Goal: Task Accomplishment & Management: Use online tool/utility

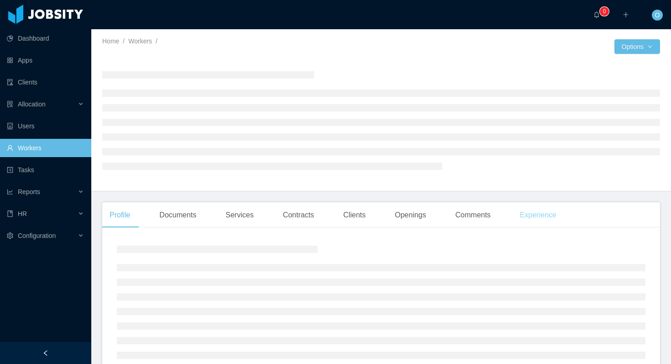
click at [539, 212] on div "Experience" at bounding box center [538, 215] width 51 height 26
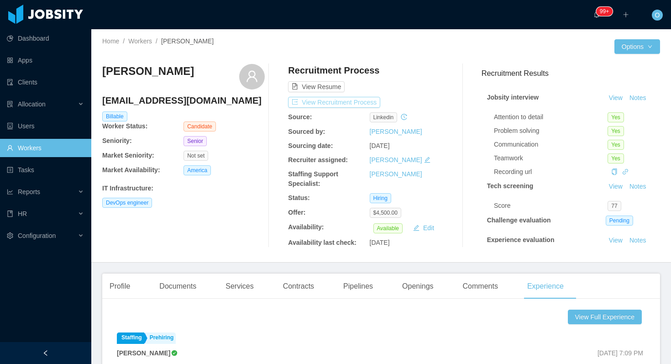
click at [359, 98] on button "View Recruitment Process" at bounding box center [334, 102] width 92 height 11
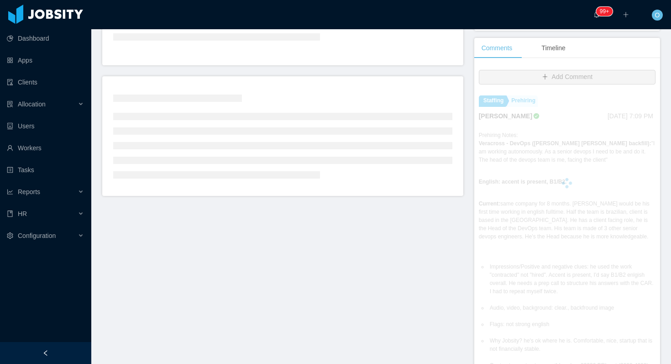
scroll to position [232, 0]
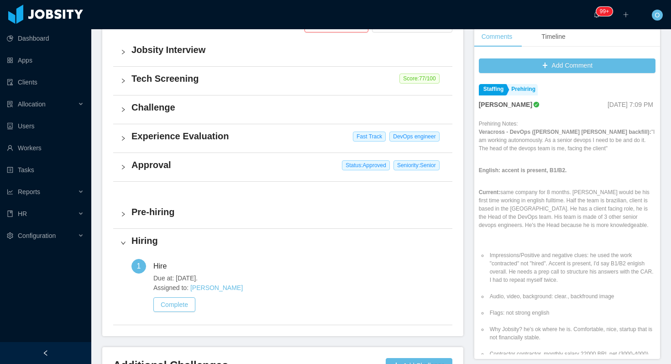
click at [192, 217] on h4 "Pre-hiring" at bounding box center [288, 211] width 314 height 13
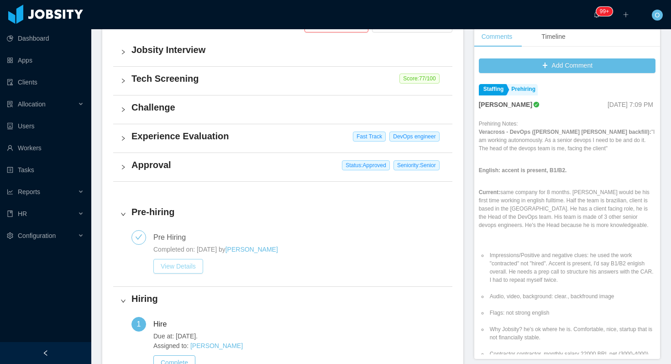
click at [193, 260] on button "View Details" at bounding box center [178, 266] width 50 height 15
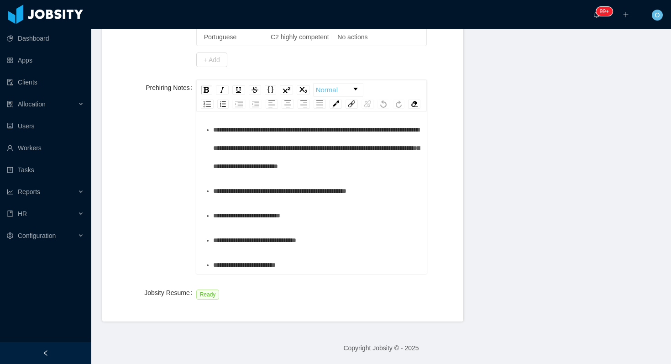
scroll to position [439, 0]
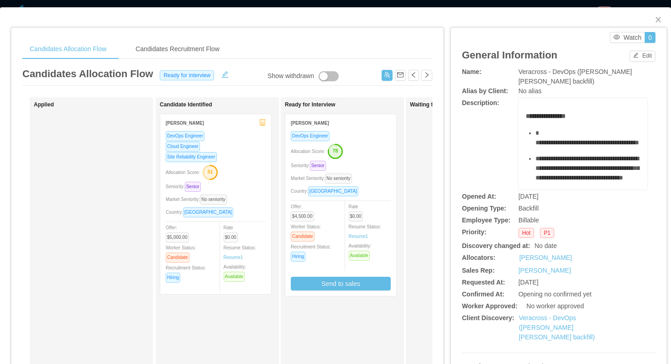
click at [369, 143] on div "Allocation Score: 78" at bounding box center [341, 150] width 100 height 15
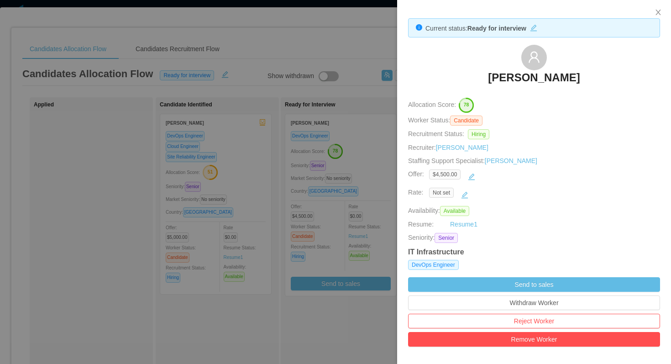
click at [385, 152] on div at bounding box center [335, 182] width 671 height 364
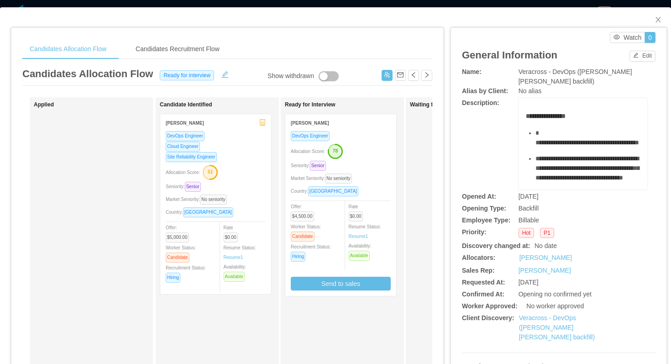
click at [384, 134] on div "DevOps Engineer" at bounding box center [341, 136] width 100 height 10
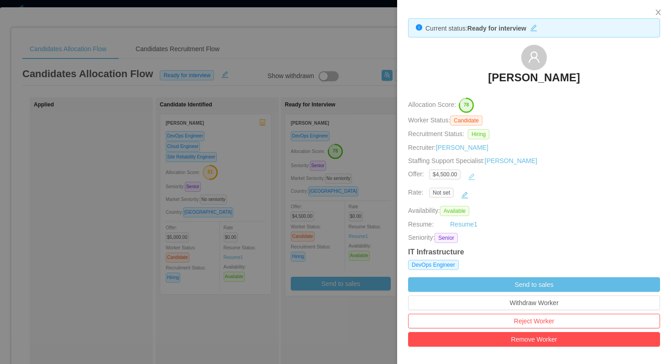
click at [476, 174] on button "button" at bounding box center [471, 176] width 15 height 15
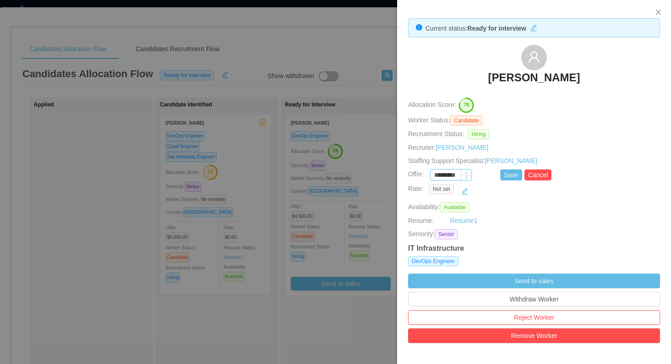
drag, startPoint x: 446, startPoint y: 175, endPoint x: 439, endPoint y: 175, distance: 7.3
click at [439, 175] on input "*********" at bounding box center [451, 175] width 40 height 10
click at [511, 173] on button "Save" at bounding box center [511, 174] width 22 height 11
type input "*********"
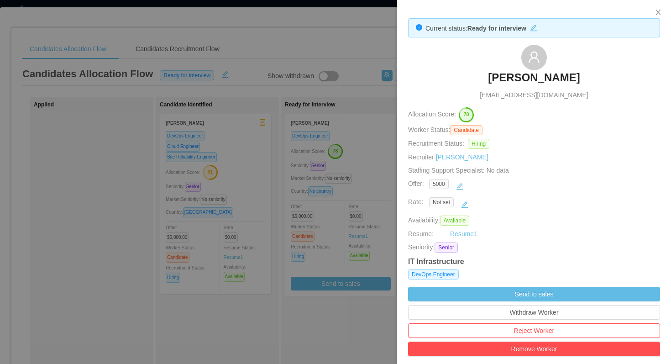
click at [383, 162] on div at bounding box center [335, 182] width 671 height 364
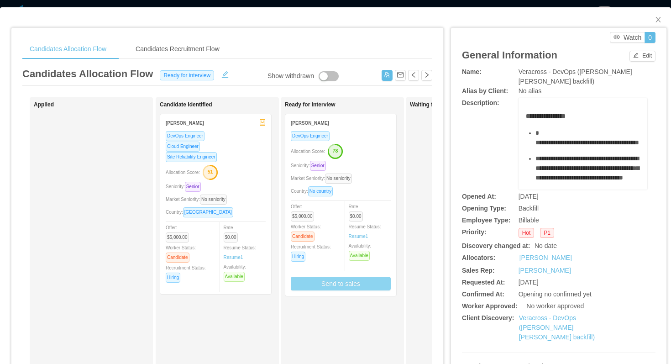
click at [345, 285] on button "Send to sales" at bounding box center [341, 284] width 100 height 14
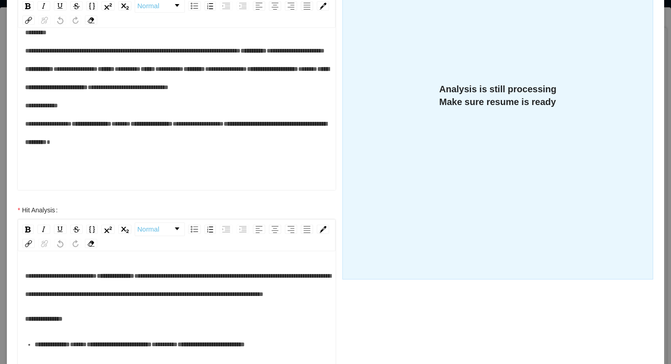
scroll to position [127, 0]
click at [111, 125] on span "*****" at bounding box center [120, 123] width 19 height 6
click at [298, 66] on span "*****" at bounding box center [307, 69] width 19 height 6
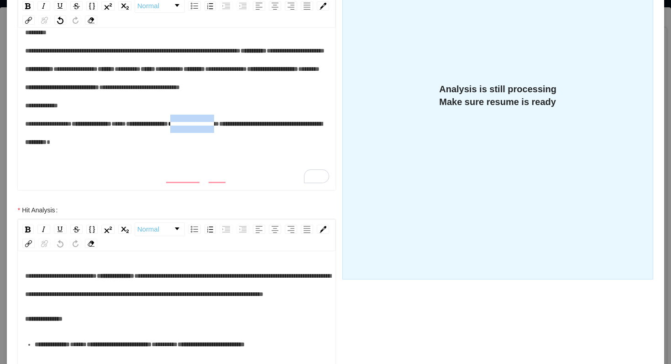
drag, startPoint x: 143, startPoint y: 144, endPoint x: 87, endPoint y: 147, distance: 55.8
click at [168, 127] on span "**********" at bounding box center [193, 123] width 51 height 6
click at [239, 151] on div "**********" at bounding box center [177, 87] width 304 height 128
drag, startPoint x: 272, startPoint y: 164, endPoint x: 200, endPoint y: 167, distance: 71.7
click at [200, 151] on div "**********" at bounding box center [177, 87] width 304 height 128
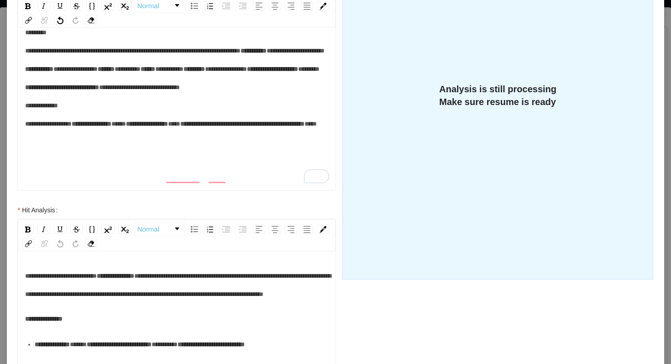
scroll to position [202, 0]
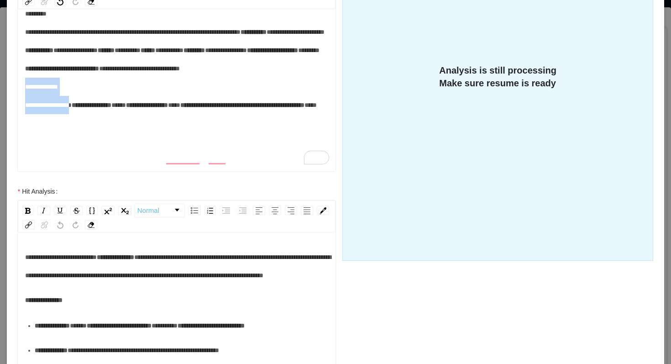
drag, startPoint x: 84, startPoint y: 87, endPoint x: 24, endPoint y: 78, distance: 60.6
click at [25, 78] on div "**********" at bounding box center [177, 60] width 304 height 110
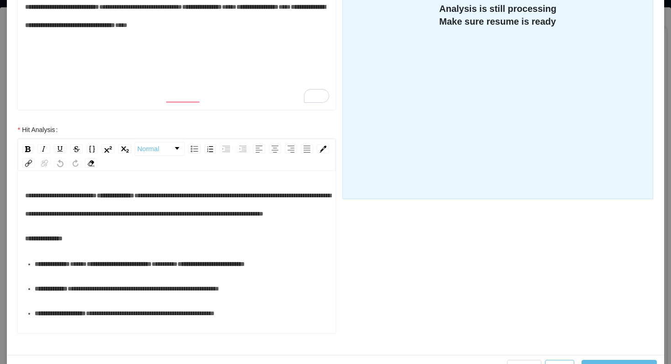
scroll to position [290, 0]
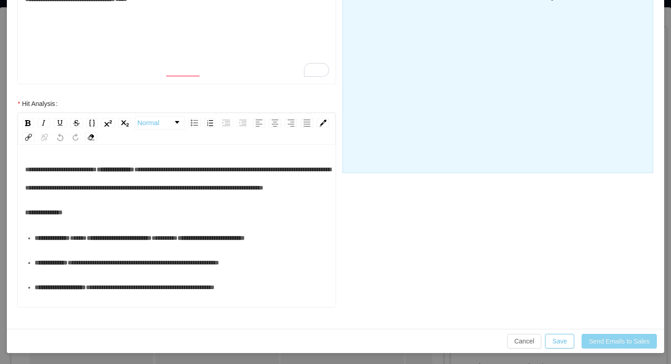
click at [600, 338] on button "Send Emails to Sales" at bounding box center [618, 341] width 75 height 15
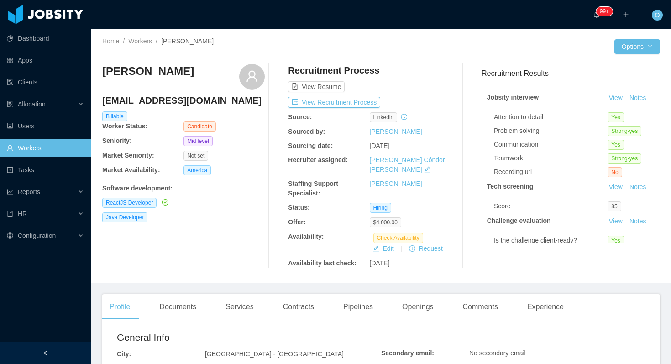
click at [215, 294] on div "Profile Documents Services Contracts Pipelines Openings Comments Experience" at bounding box center [336, 307] width 469 height 26
click at [179, 299] on div "Documents" at bounding box center [178, 307] width 52 height 26
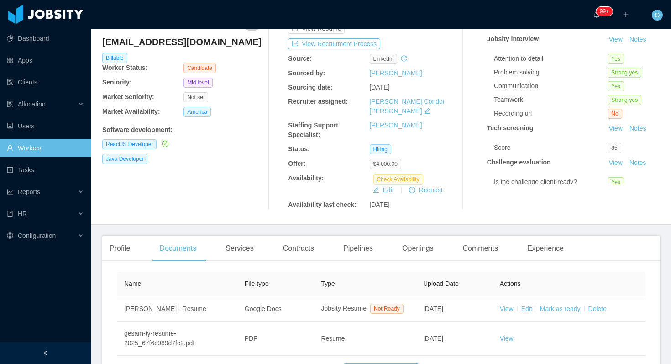
scroll to position [129, 0]
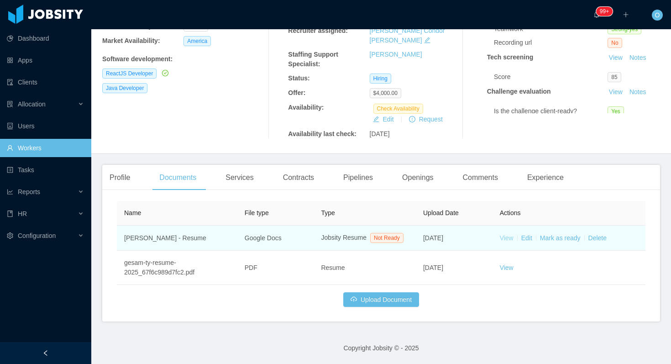
click at [504, 234] on link "View" at bounding box center [507, 237] width 14 height 7
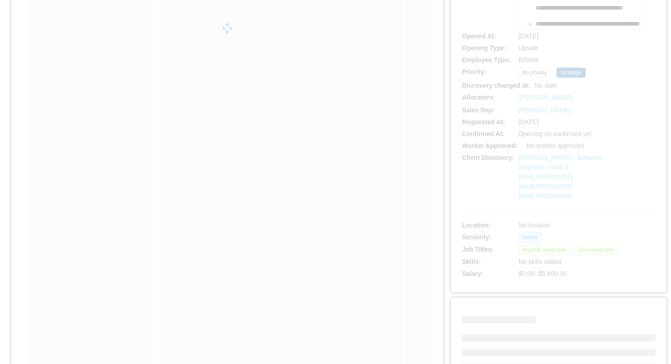
scroll to position [225, 0]
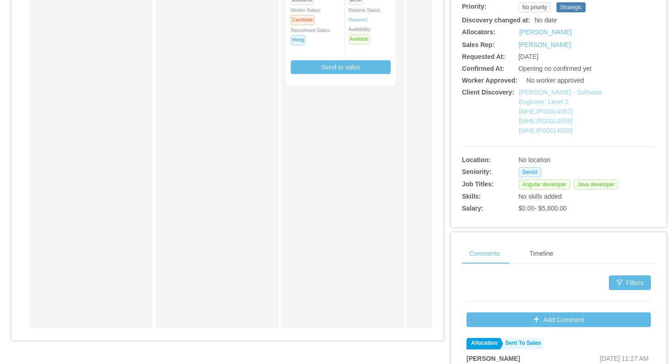
click at [547, 92] on link "McGraw-Hill - Software Engineer: Level 2 [MHEJP00014057] [MHEJP00014058] [MHEJP…" at bounding box center [561, 112] width 84 height 46
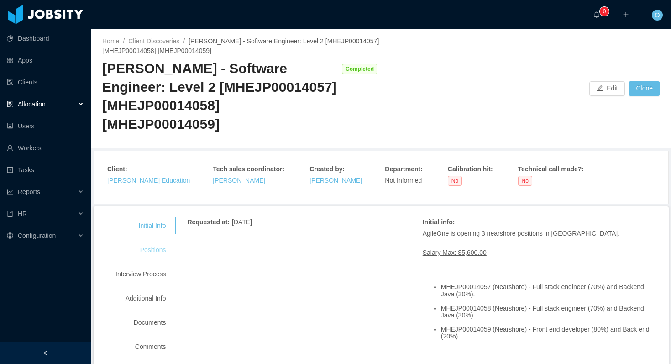
click at [163, 249] on div "Positions" at bounding box center [141, 249] width 72 height 17
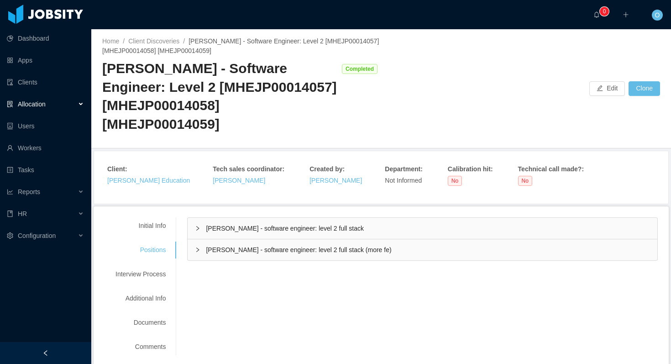
click at [192, 250] on div "[PERSON_NAME] - software engineer: level 2 full stack (more fe)" at bounding box center [423, 249] width 470 height 21
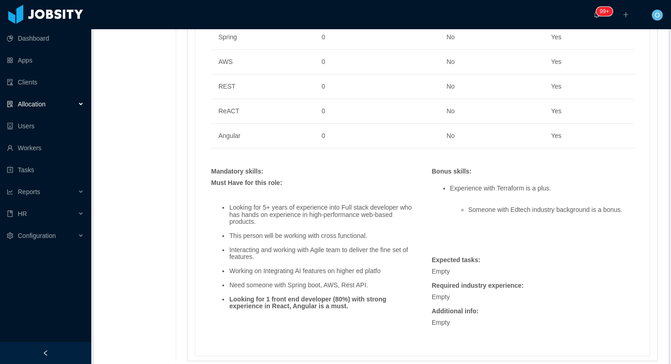
scroll to position [670, 0]
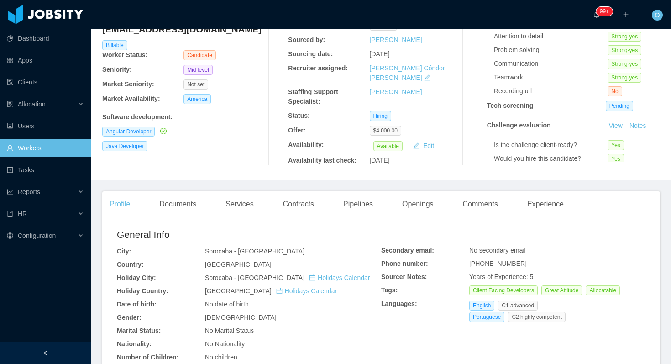
scroll to position [137, 0]
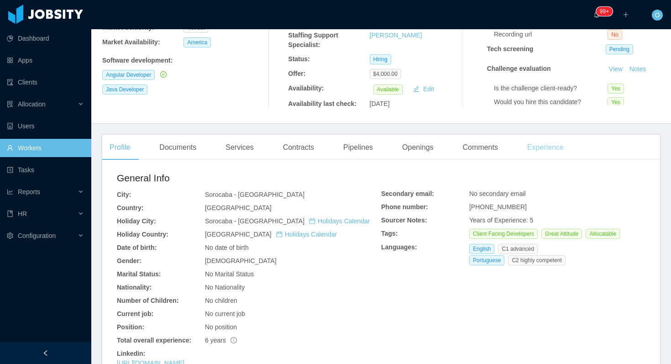
click at [539, 147] on div "Experience" at bounding box center [545, 148] width 51 height 26
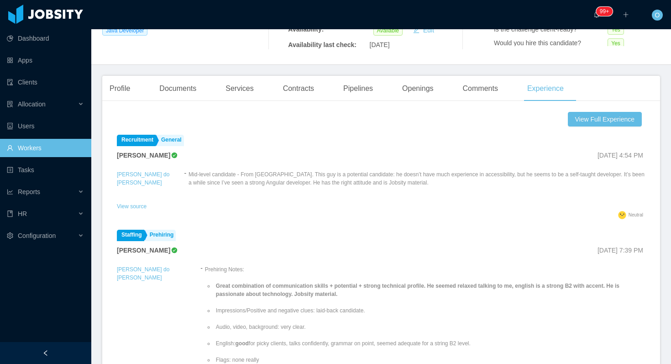
scroll to position [201, 0]
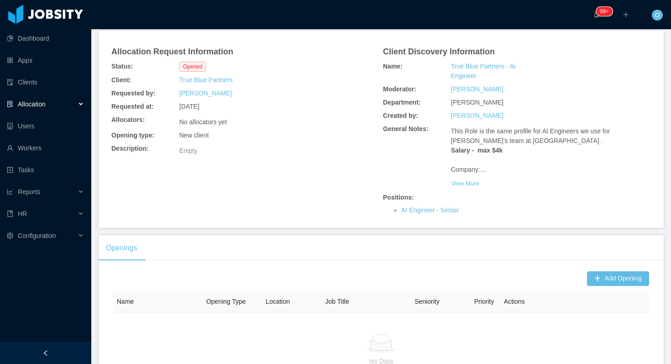
scroll to position [60, 0]
click at [458, 182] on button "View More" at bounding box center [465, 184] width 29 height 15
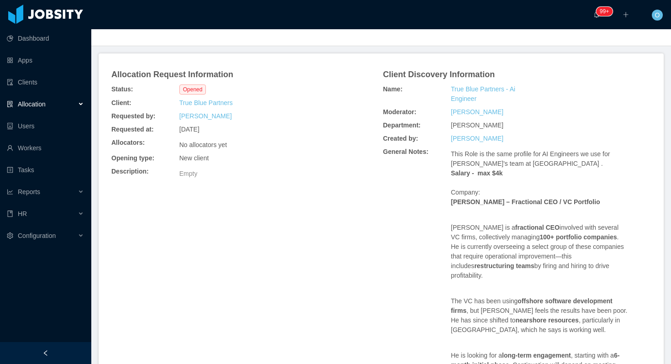
scroll to position [0, 0]
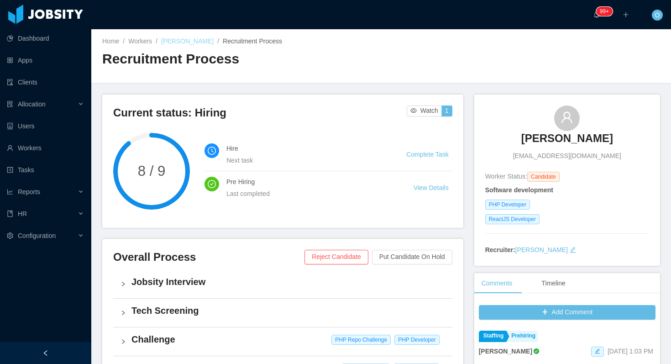
click at [189, 41] on link "Alexandre Moretti Santos" at bounding box center [187, 40] width 52 height 7
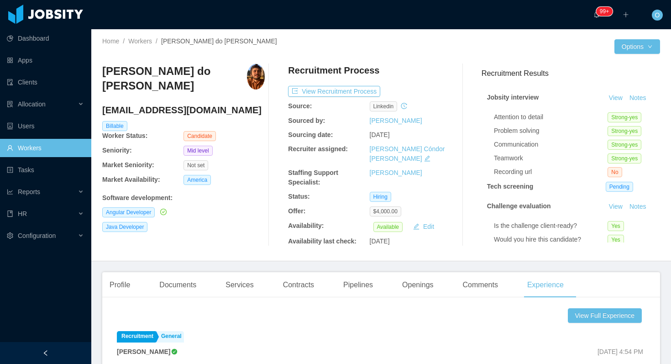
scroll to position [201, 0]
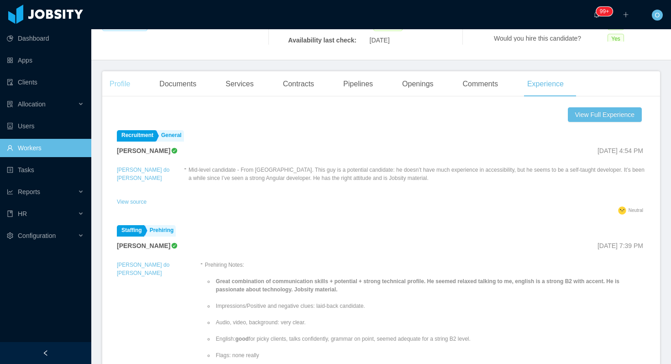
click at [121, 81] on div "Profile" at bounding box center [119, 84] width 35 height 26
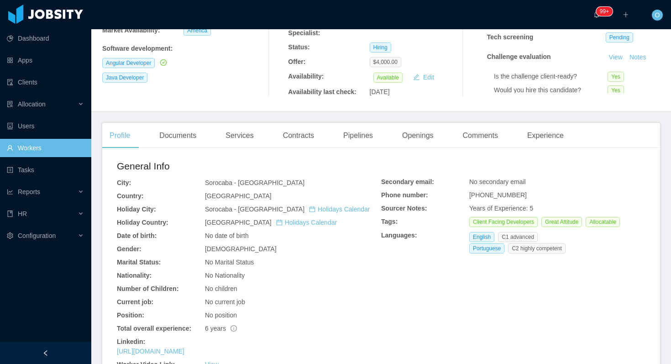
scroll to position [150, 0]
click at [184, 347] on link "https://www.linkedin.com/in/guilhermegfa" at bounding box center [151, 350] width 68 height 7
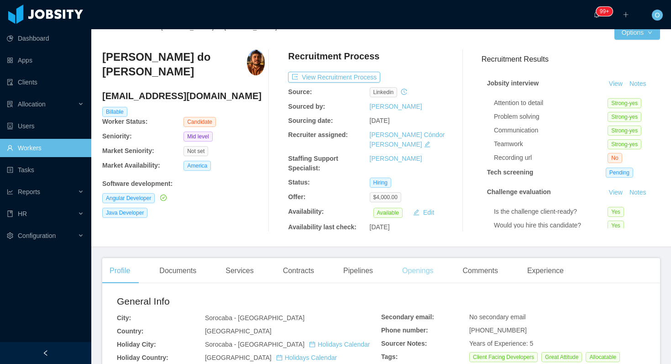
scroll to position [0, 0]
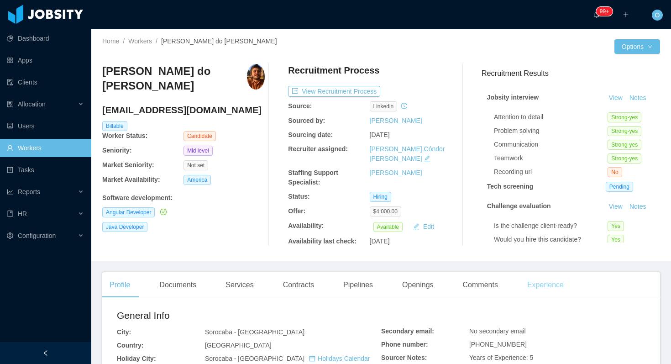
click at [539, 276] on div "Experience" at bounding box center [545, 285] width 51 height 26
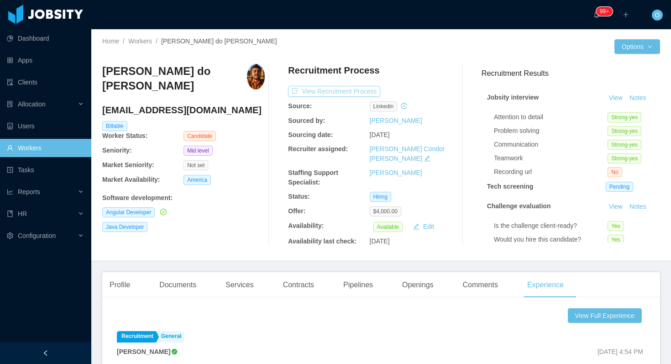
click at [349, 91] on button "View Recruitment Process" at bounding box center [334, 91] width 92 height 11
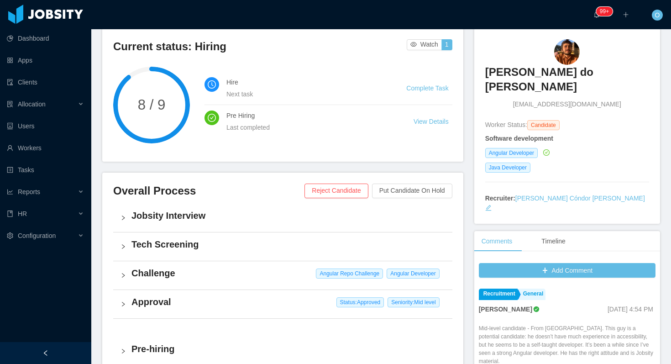
scroll to position [299, 0]
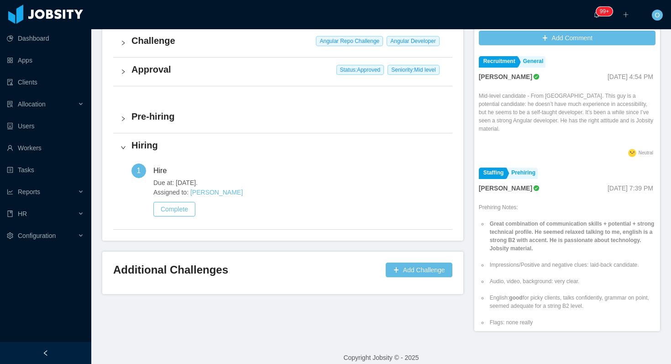
click at [210, 109] on div "Pre-hiring" at bounding box center [282, 119] width 339 height 28
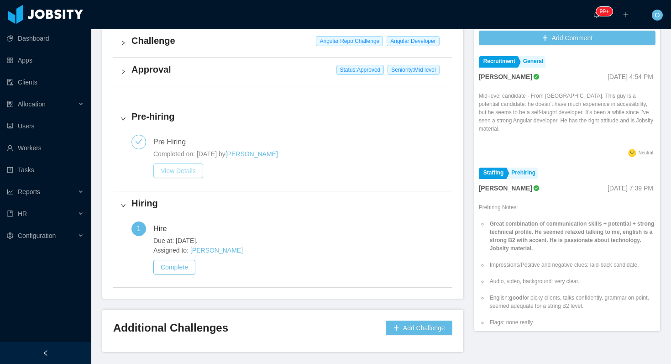
click at [191, 174] on button "View Details" at bounding box center [178, 170] width 50 height 15
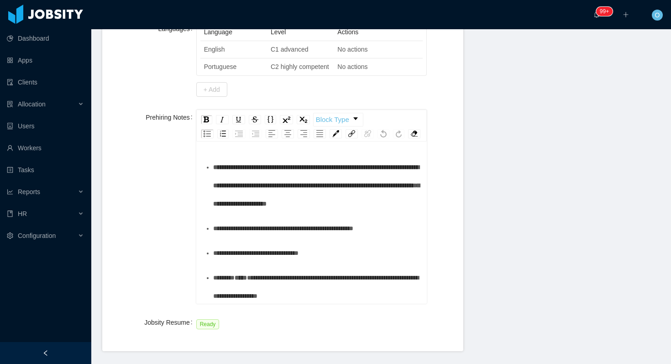
scroll to position [354, 0]
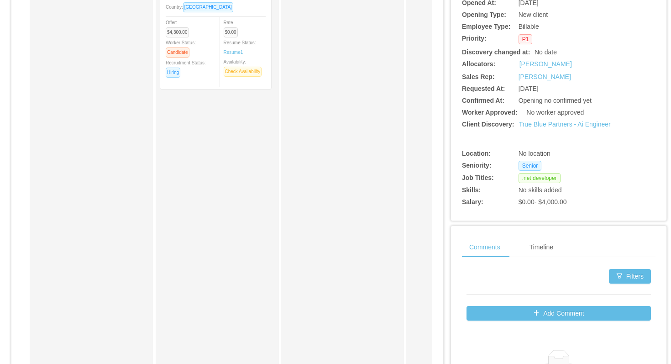
scroll to position [215, 0]
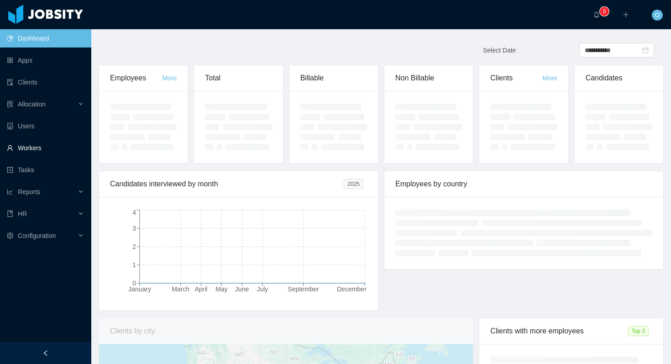
click at [63, 150] on link "Workers" at bounding box center [45, 148] width 77 height 18
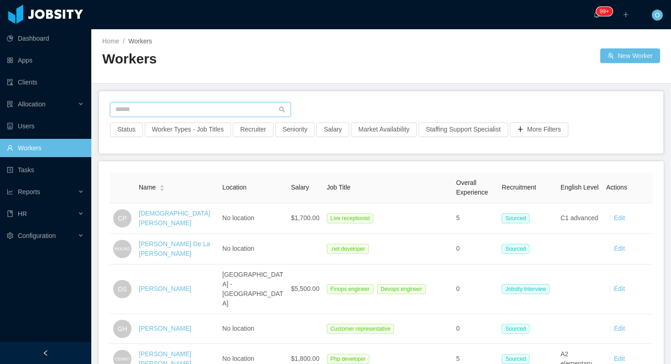
click at [185, 105] on input "text" at bounding box center [200, 109] width 181 height 15
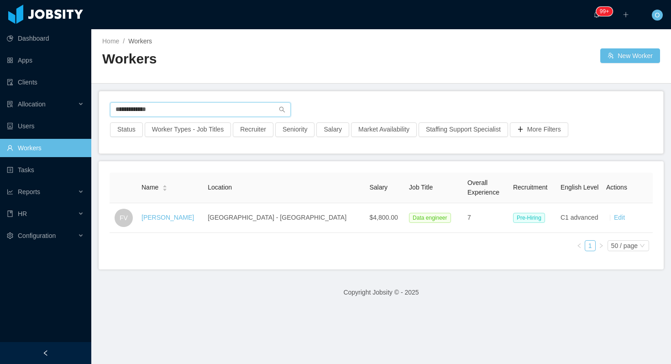
type input "**********"
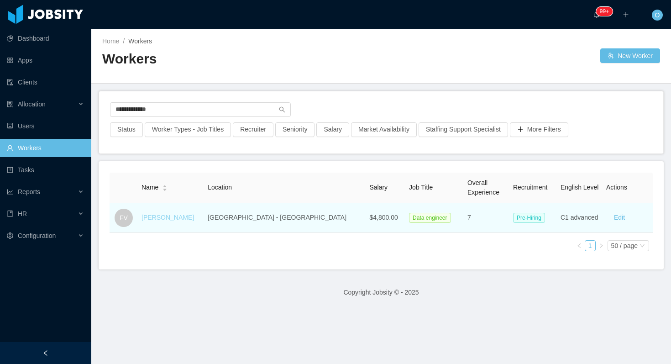
click at [181, 218] on link "[PERSON_NAME]" at bounding box center [167, 217] width 52 height 7
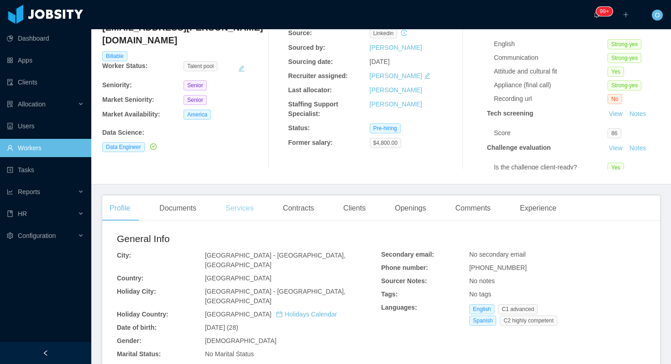
scroll to position [104, 0]
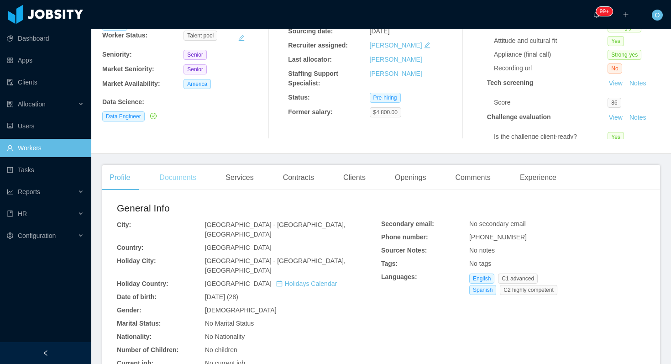
click at [194, 178] on div "Documents" at bounding box center [178, 178] width 52 height 26
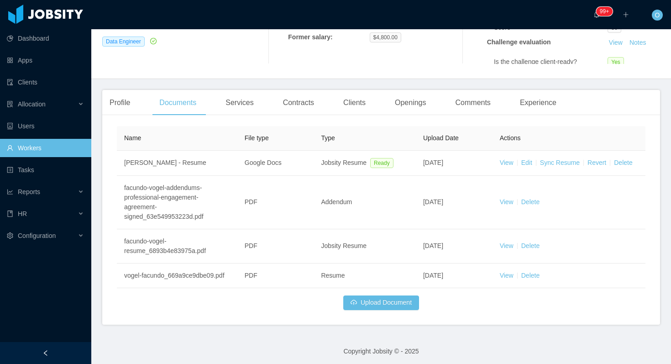
scroll to position [180, 0]
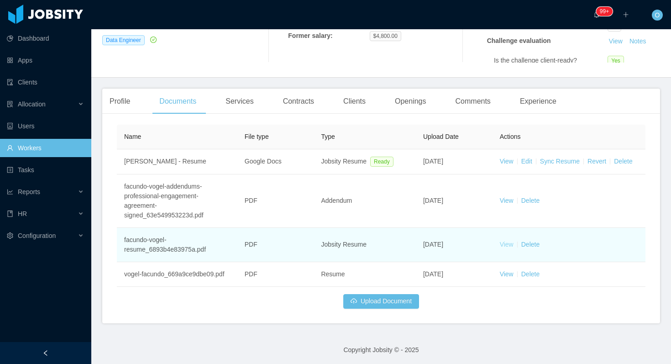
click at [505, 244] on link "View" at bounding box center [507, 244] width 14 height 7
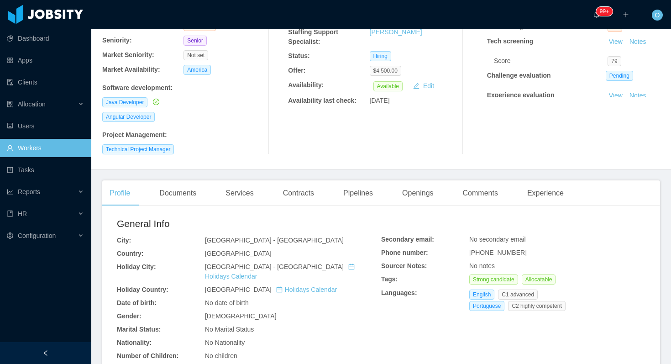
scroll to position [177, 0]
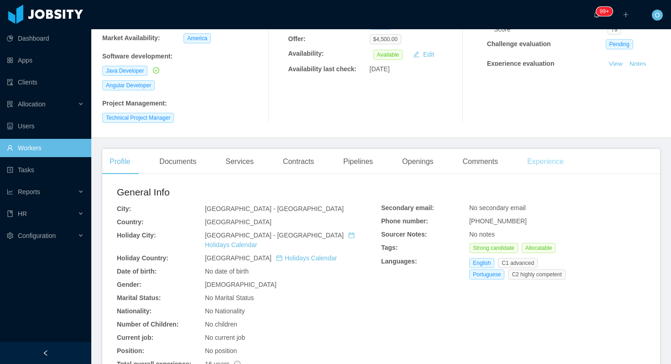
click at [558, 152] on div "Experience" at bounding box center [545, 162] width 51 height 26
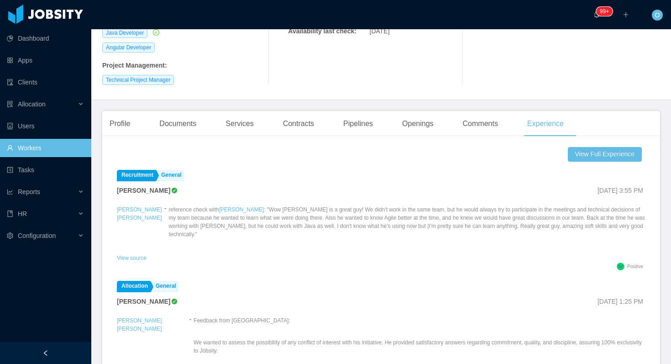
scroll to position [152, 0]
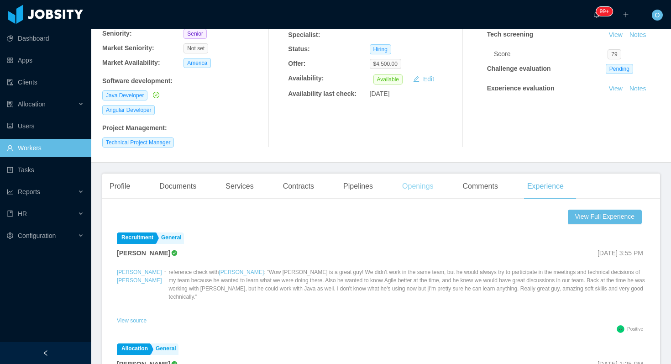
click at [428, 173] on div "Openings" at bounding box center [418, 186] width 46 height 26
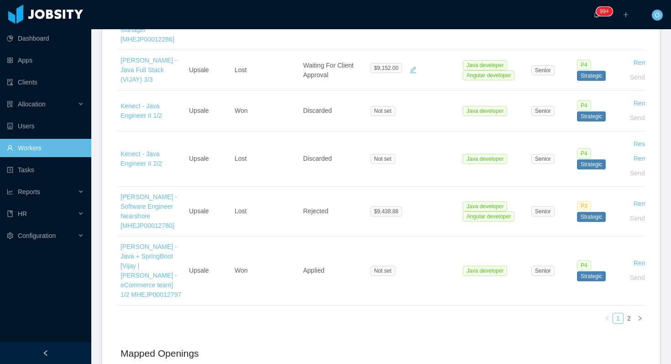
scroll to position [613, 0]
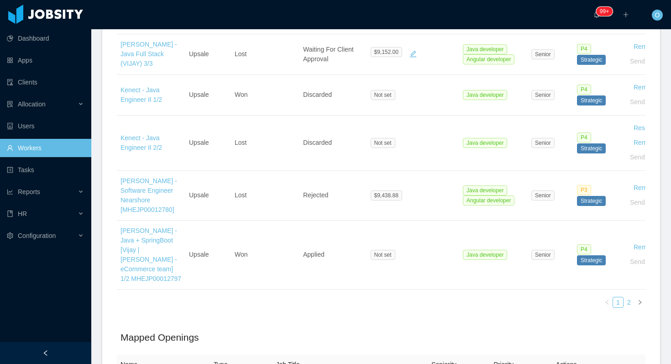
click at [630, 297] on link "2" at bounding box center [629, 302] width 10 height 10
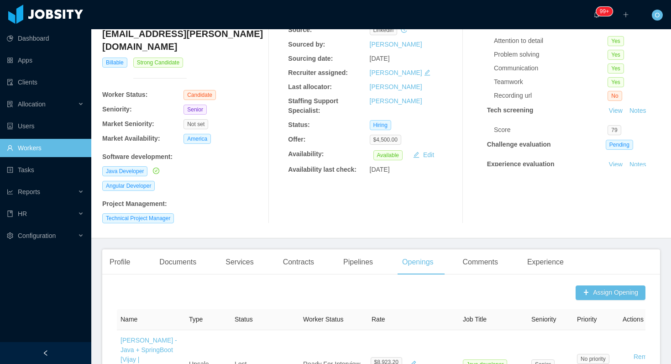
scroll to position [54, 0]
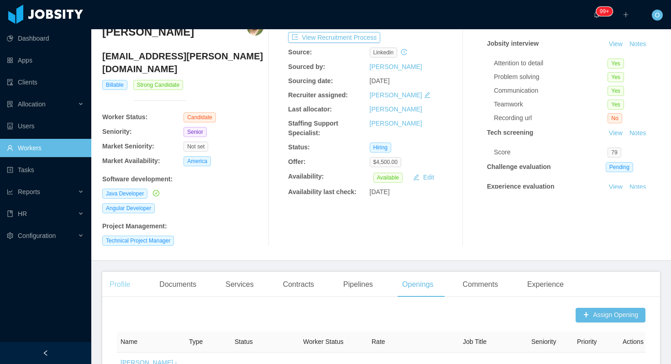
click at [125, 274] on div "Profile" at bounding box center [119, 285] width 35 height 26
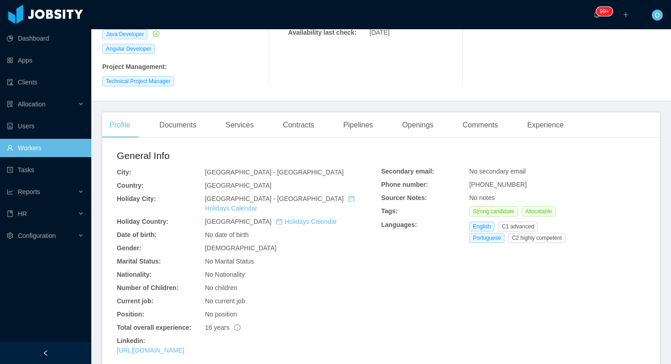
scroll to position [222, 0]
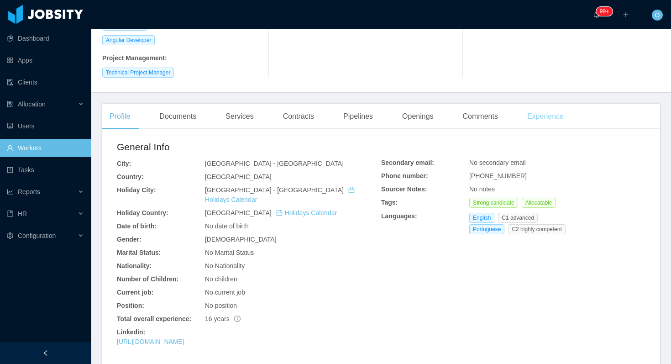
click at [558, 104] on div "Experience" at bounding box center [545, 117] width 51 height 26
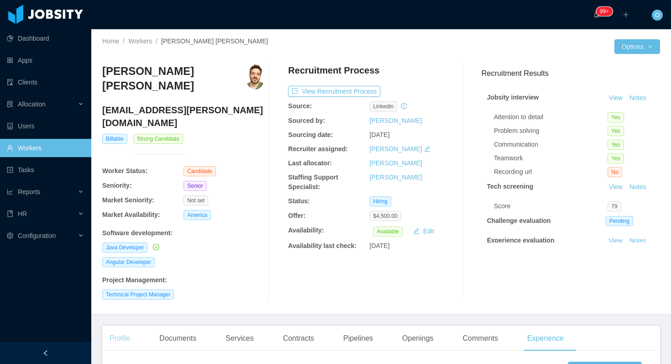
click at [135, 325] on div "Profile" at bounding box center [119, 338] width 35 height 26
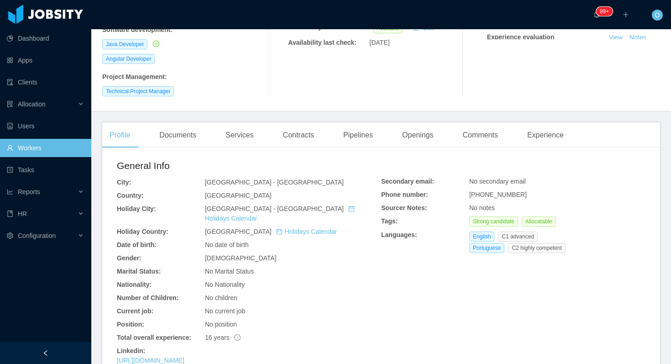
scroll to position [202, 0]
click at [184, 357] on link "https://www.linkedin.com/in/ewlehmann" at bounding box center [151, 360] width 68 height 7
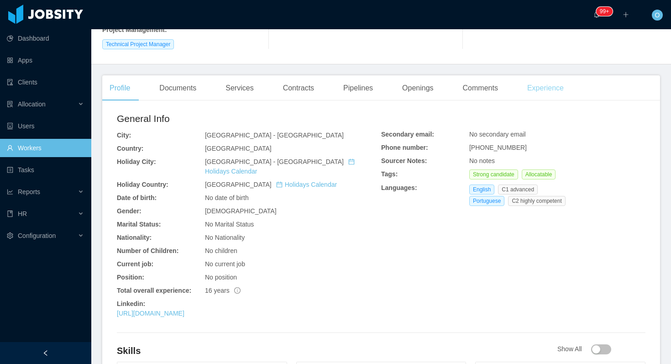
click at [559, 75] on div "Experience" at bounding box center [545, 88] width 51 height 26
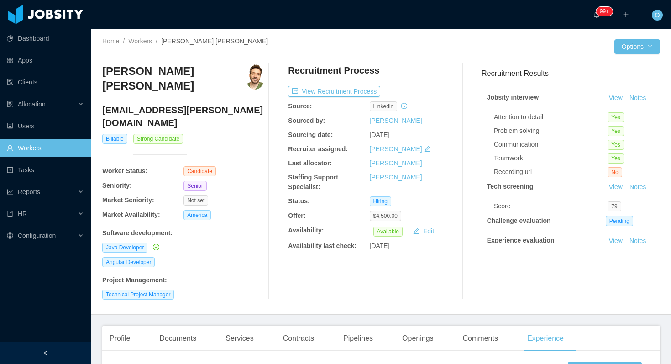
click at [189, 110] on h4 "emmanu.lehmann@gmail.com" at bounding box center [183, 117] width 162 height 26
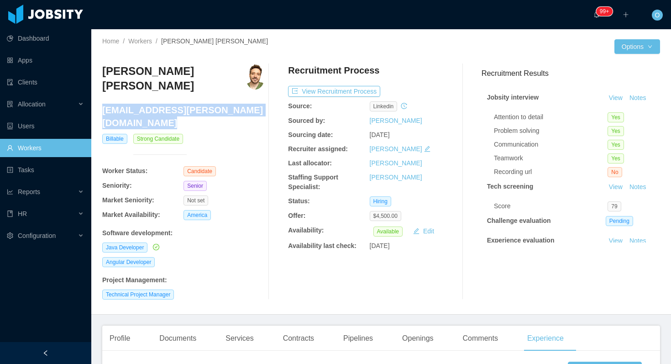
click at [189, 110] on h4 "emmanu.lehmann@gmail.com" at bounding box center [183, 117] width 162 height 26
copy h4 "emmanu.lehmann@gmail.com"
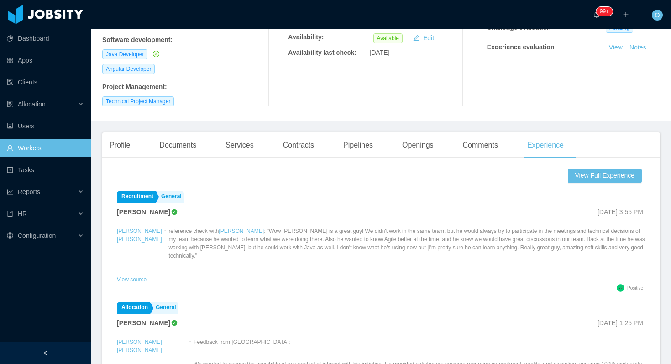
scroll to position [209, 0]
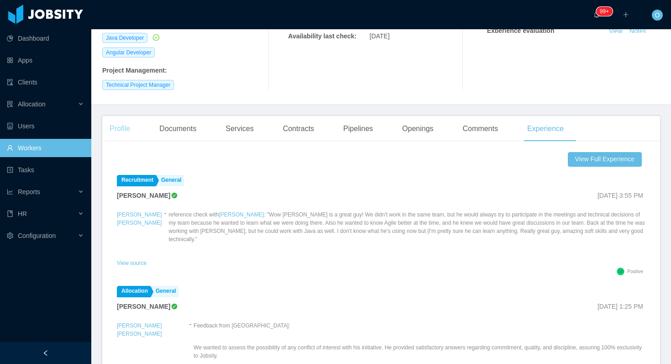
click at [125, 116] on div "Profile" at bounding box center [119, 129] width 35 height 26
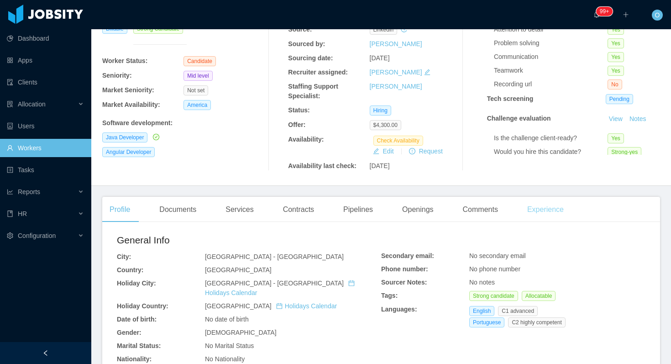
scroll to position [88, 0]
click at [549, 201] on div "Experience" at bounding box center [545, 209] width 51 height 26
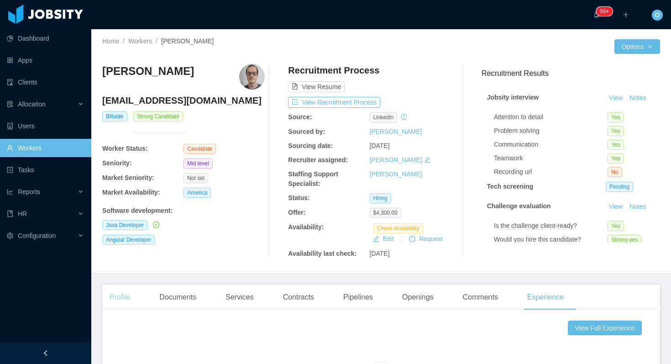
click at [120, 298] on div "Profile" at bounding box center [119, 297] width 35 height 26
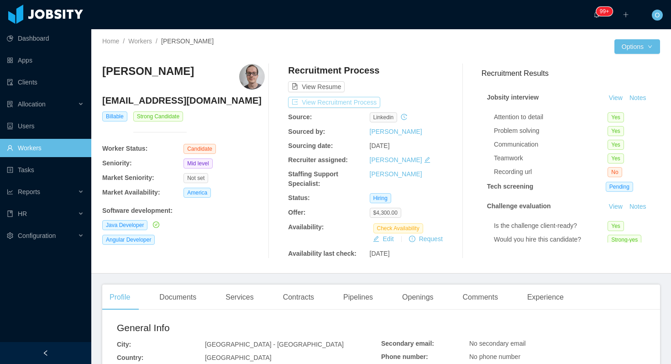
click at [356, 105] on button "View Recruitment Process" at bounding box center [334, 102] width 92 height 11
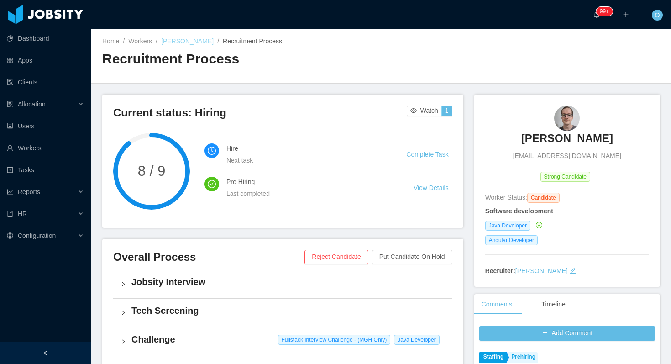
click at [189, 42] on link "[PERSON_NAME]" at bounding box center [187, 40] width 52 height 7
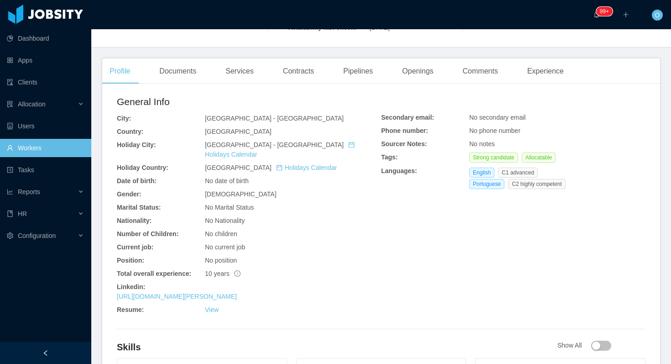
scroll to position [235, 0]
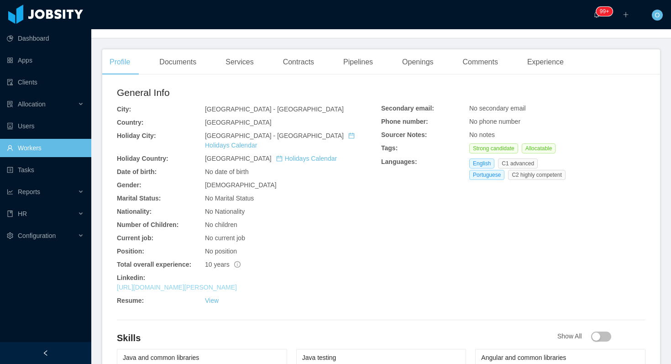
click at [237, 283] on link "[URL][DOMAIN_NAME][PERSON_NAME]" at bounding box center [177, 286] width 120 height 7
click at [533, 71] on div "Experience" at bounding box center [545, 62] width 51 height 26
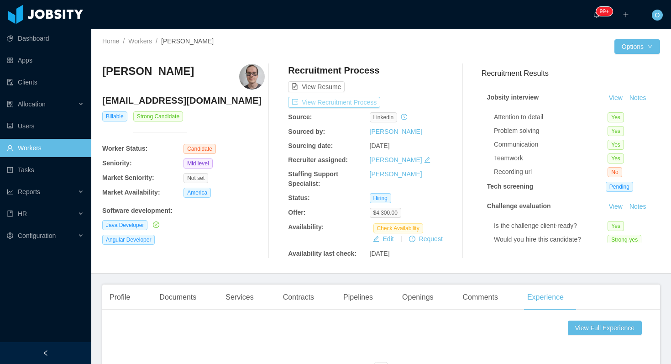
click at [377, 100] on button "View Recruitment Process" at bounding box center [334, 102] width 92 height 11
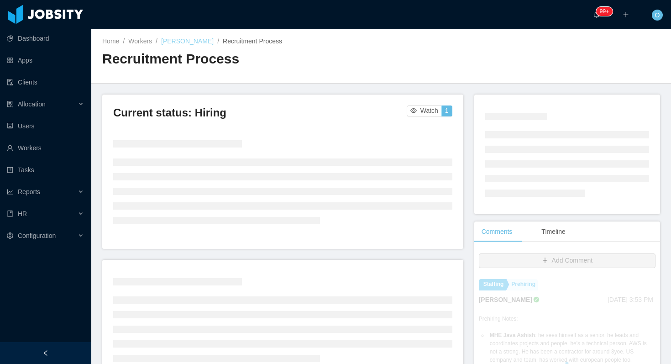
click at [184, 43] on link "[PERSON_NAME]" at bounding box center [187, 40] width 52 height 7
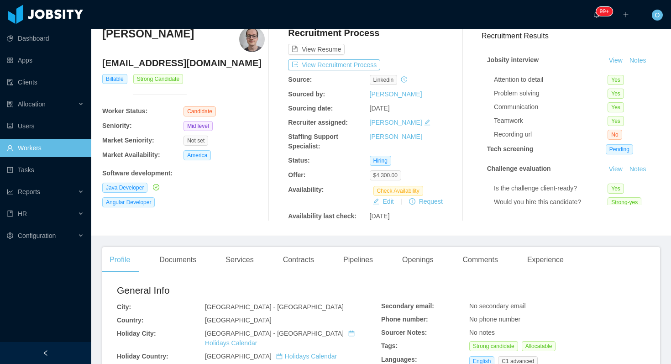
scroll to position [37, 0]
click at [376, 66] on button "View Recruitment Process" at bounding box center [334, 65] width 92 height 11
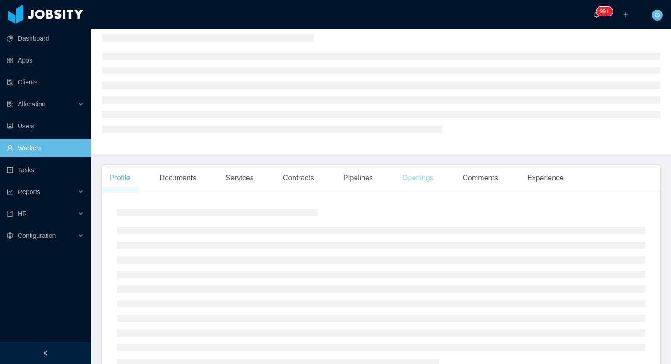
click at [440, 183] on div "Openings" at bounding box center [418, 178] width 46 height 26
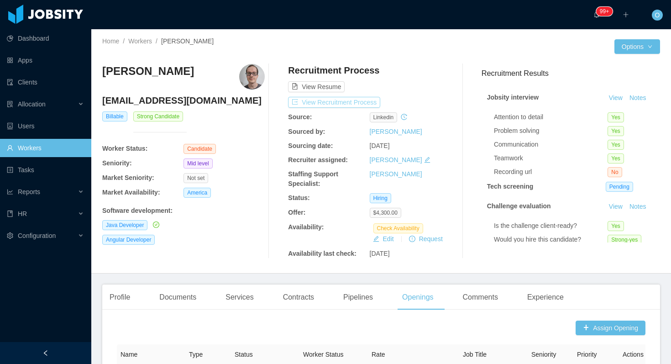
click at [375, 101] on button "View Recruitment Process" at bounding box center [334, 102] width 92 height 11
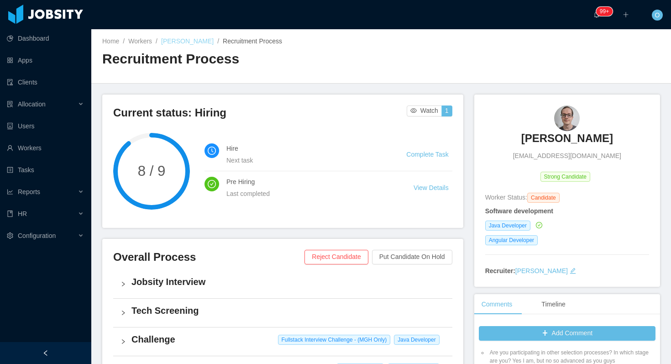
click at [172, 41] on link "[PERSON_NAME]" at bounding box center [187, 40] width 52 height 7
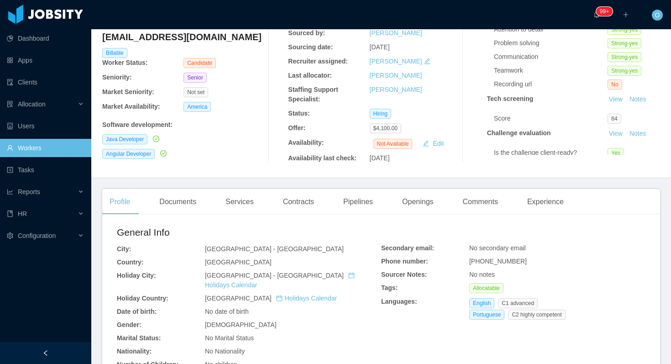
scroll to position [88, 0]
click at [538, 195] on div "Experience" at bounding box center [545, 202] width 51 height 26
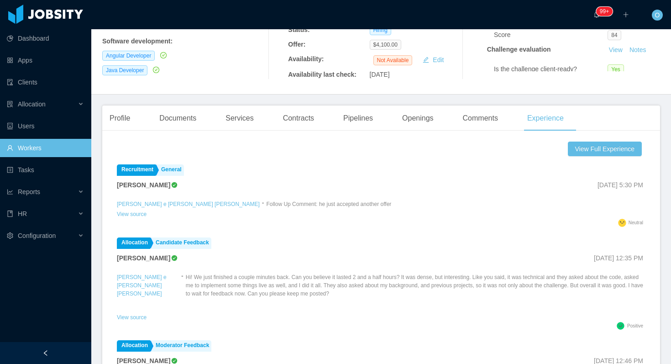
scroll to position [180, 0]
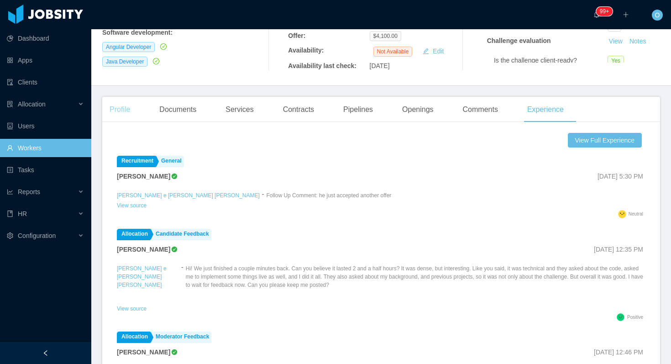
click at [109, 108] on div "Profile" at bounding box center [119, 110] width 35 height 26
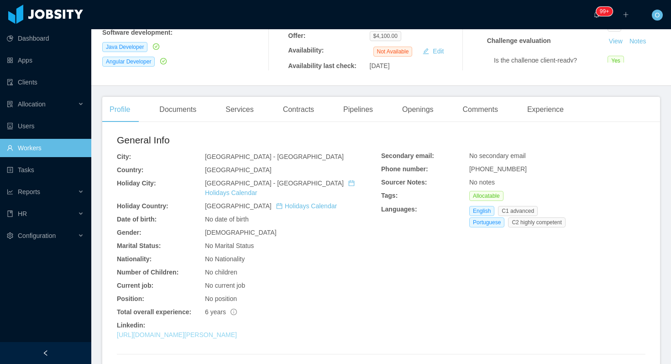
click at [212, 331] on link "https://www.linkedin.com/in/ja-silveira" at bounding box center [177, 334] width 120 height 7
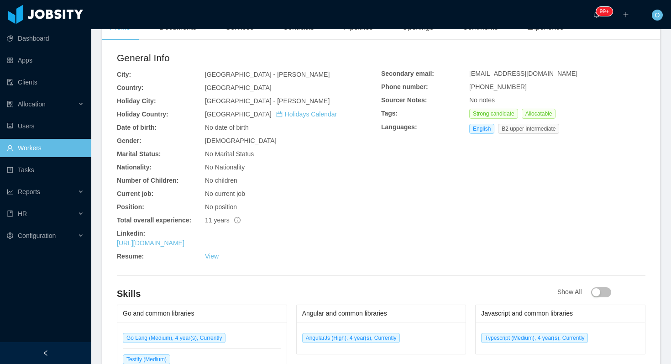
scroll to position [325, 0]
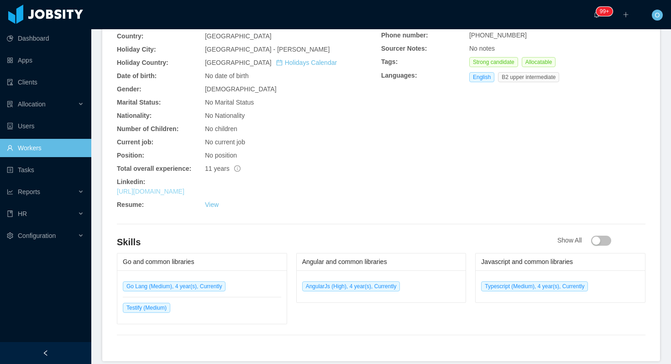
click at [184, 190] on link "https://www.linkedin.com/in/joseramosmorel" at bounding box center [151, 191] width 68 height 7
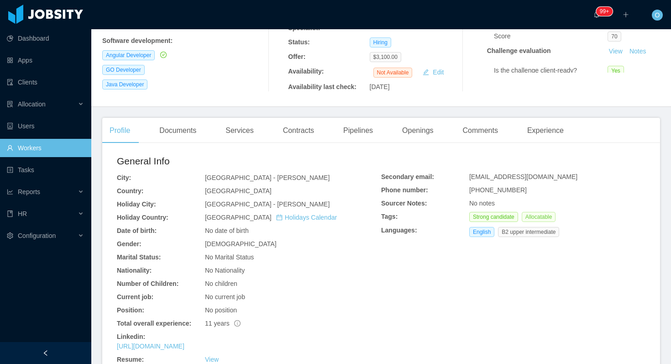
scroll to position [137, 0]
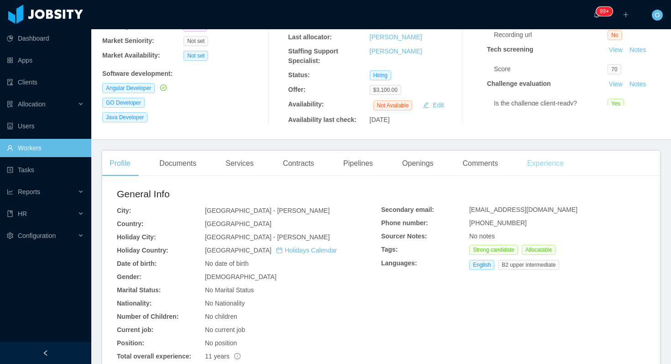
click at [544, 170] on div "Experience" at bounding box center [545, 164] width 51 height 26
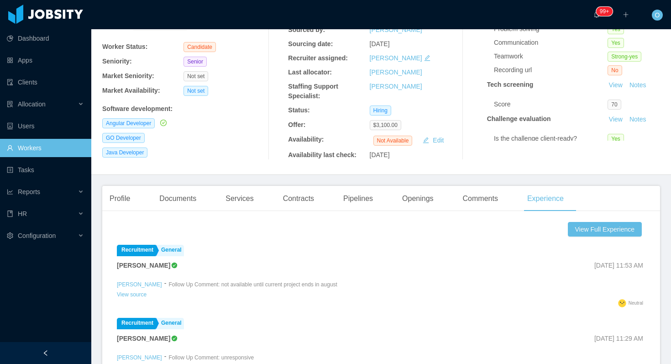
scroll to position [103, 0]
click at [130, 197] on div "Profile" at bounding box center [119, 198] width 35 height 26
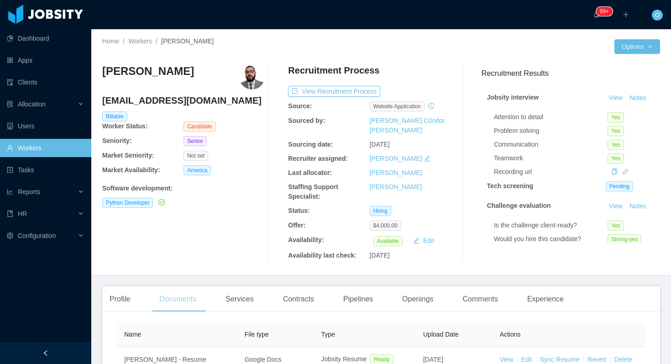
scroll to position [112, 0]
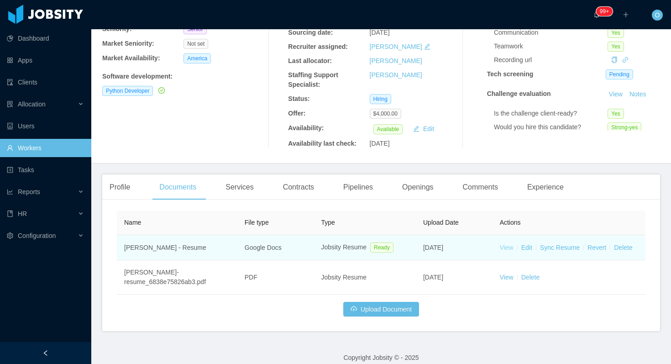
click at [506, 244] on link "View" at bounding box center [507, 247] width 14 height 7
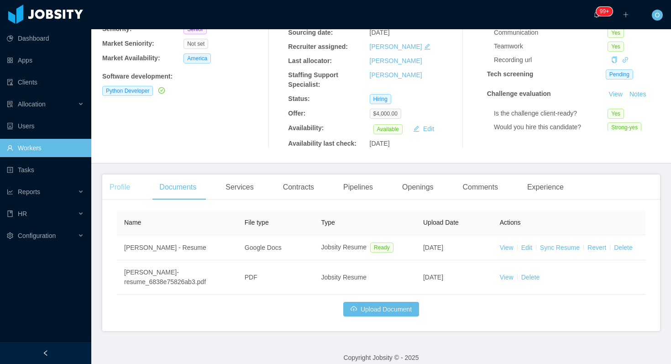
click at [119, 183] on div "Profile" at bounding box center [119, 187] width 35 height 26
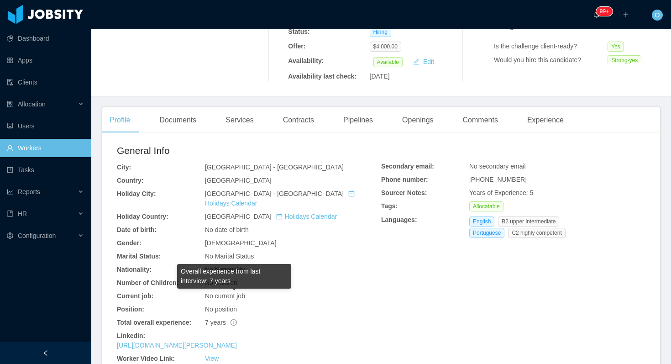
scroll to position [188, 0]
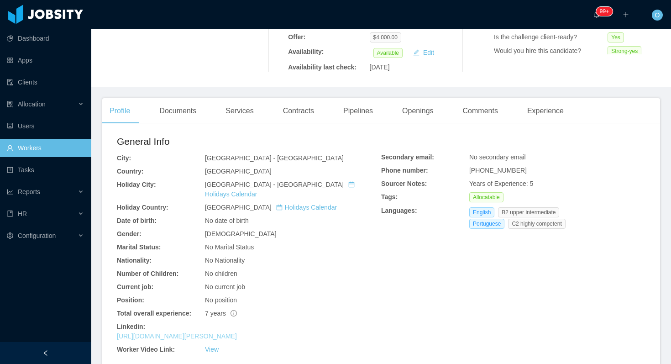
click at [237, 332] on link "[URL][DOMAIN_NAME][PERSON_NAME]" at bounding box center [177, 335] width 120 height 7
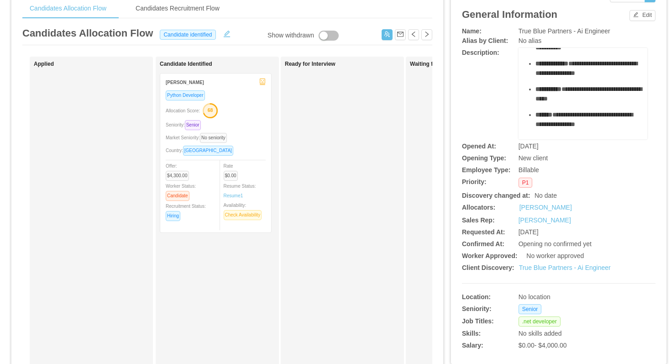
scroll to position [522, 0]
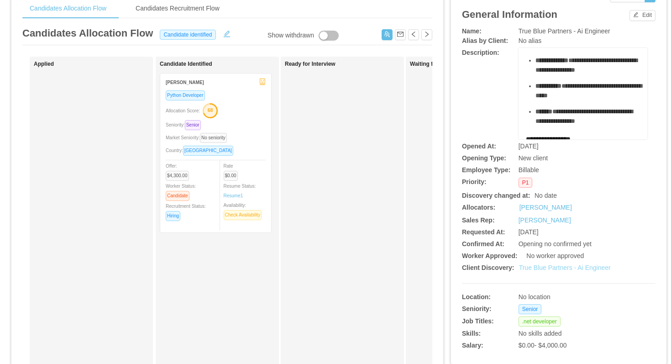
click at [545, 267] on link "True Blue Partners - Ai Engineer" at bounding box center [565, 267] width 92 height 7
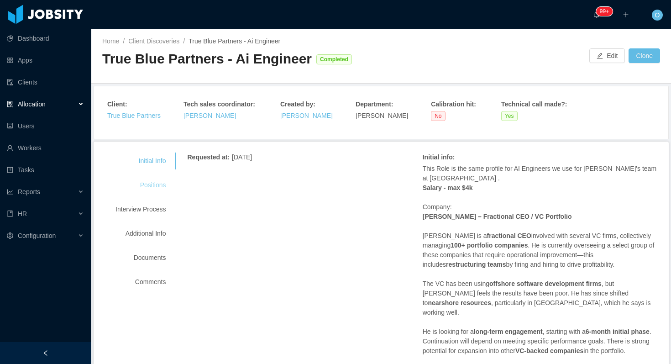
click at [148, 184] on div "Positions" at bounding box center [141, 185] width 72 height 17
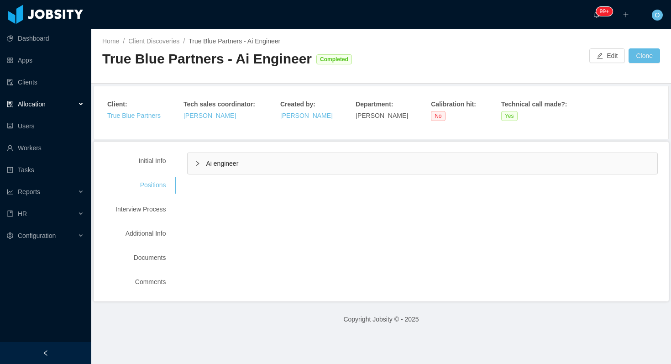
click at [193, 166] on div "Ai engineer" at bounding box center [423, 163] width 470 height 21
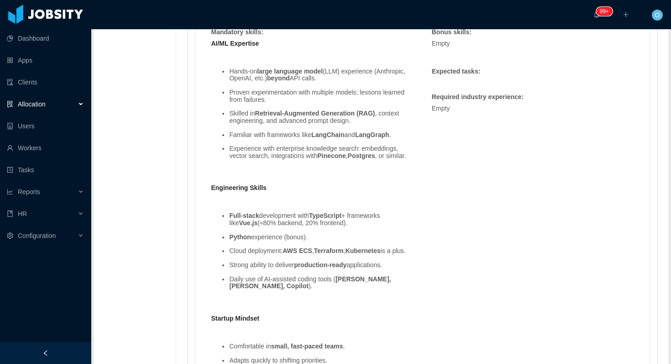
scroll to position [826, 0]
drag, startPoint x: 312, startPoint y: 245, endPoint x: 232, endPoint y: 245, distance: 80.3
click at [232, 241] on li "Python experience (bonus)." at bounding box center [321, 238] width 184 height 7
drag, startPoint x: 320, startPoint y: 223, endPoint x: 355, endPoint y: 223, distance: 35.1
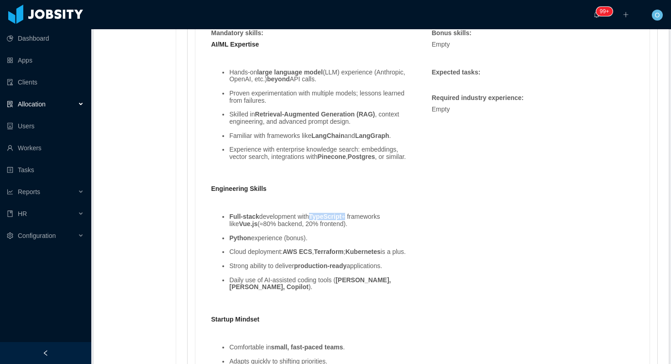
click at [355, 223] on li "Full-stack development with TypeScript + frameworks like Vue.js (≈80% backend, …" at bounding box center [321, 220] width 184 height 14
click at [338, 186] on div "AI/ML Expertise Hands-on large language model (LLM) experience (Anthropic, Open…" at bounding box center [311, 218] width 211 height 356
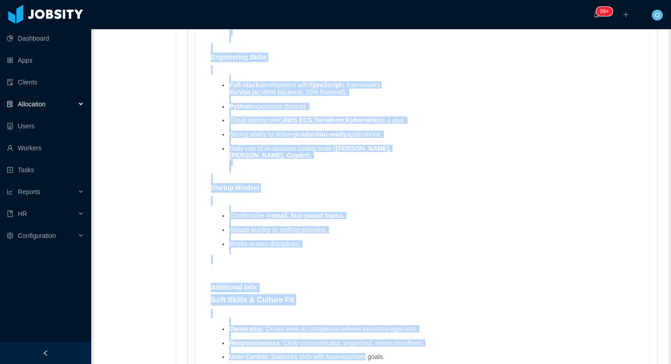
scroll to position [984, 0]
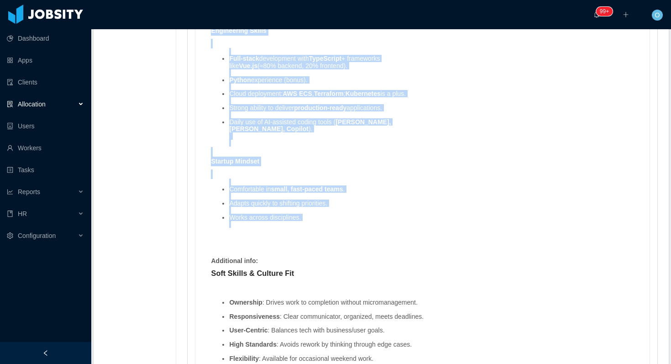
drag, startPoint x: 213, startPoint y: 111, endPoint x: 353, endPoint y: 253, distance: 199.5
click at [353, 242] on div "Mandatory skills : AI/ML Expertise Hands-on large language model (LLM) experien…" at bounding box center [312, 56] width 220 height 372
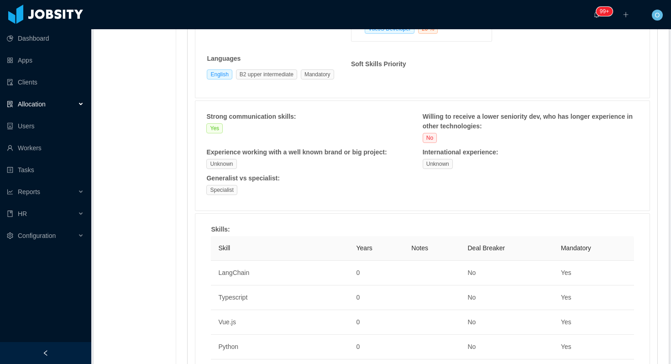
scroll to position [0, 0]
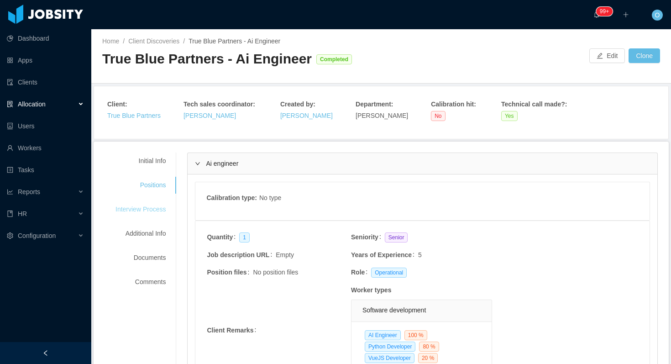
click at [153, 205] on div "Interview Process" at bounding box center [141, 209] width 72 height 17
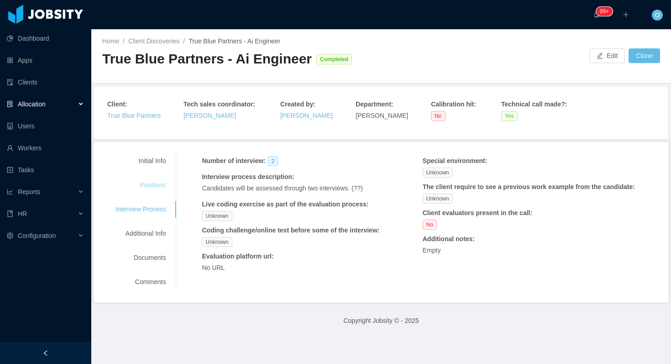
click at [157, 185] on div "Positions" at bounding box center [141, 185] width 72 height 17
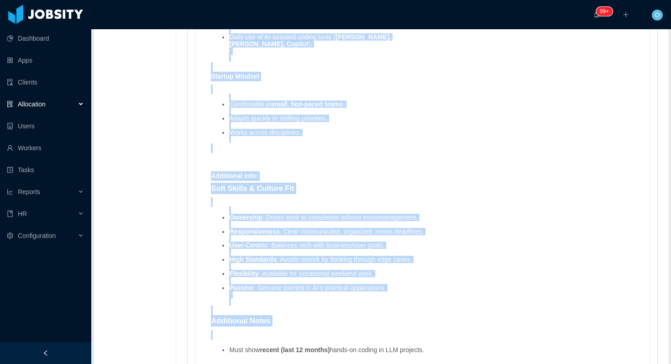
scroll to position [1069, 0]
drag, startPoint x: 213, startPoint y: 84, endPoint x: 404, endPoint y: 319, distance: 303.4
copy div "Mandatory skills : AI/ML Expertise Hands-on large language model (LLM) experien…"
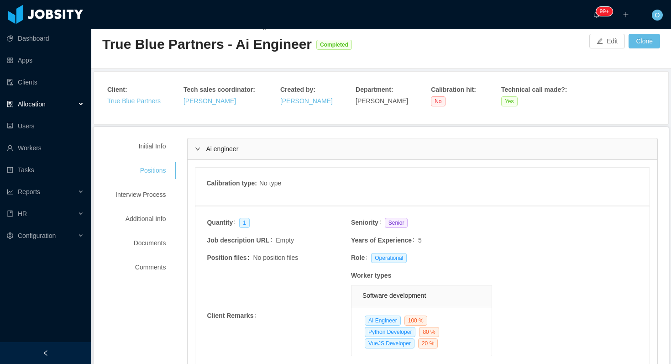
scroll to position [0, 0]
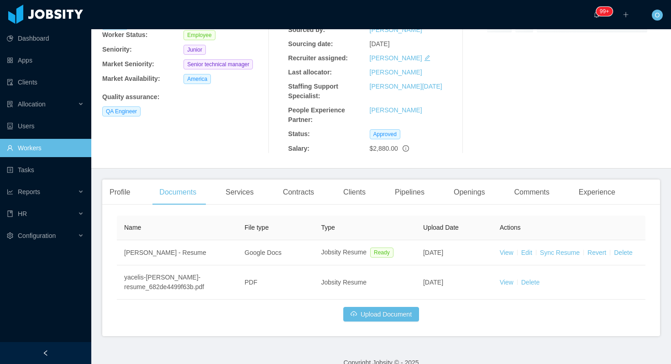
scroll to position [107, 0]
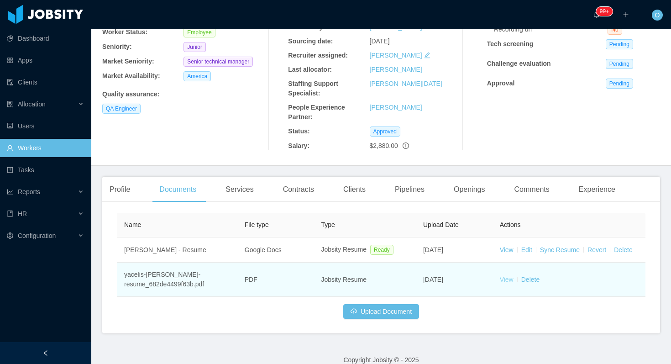
click at [503, 276] on link "View" at bounding box center [507, 279] width 14 height 7
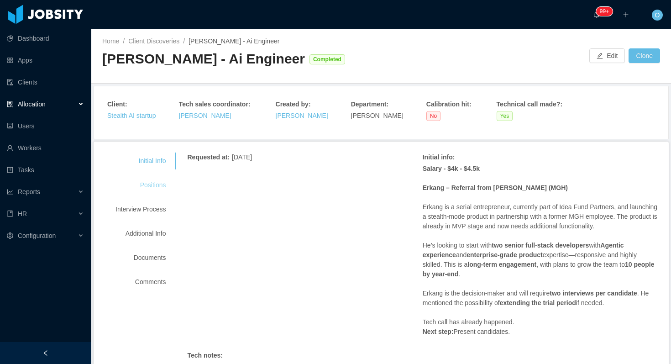
click at [162, 181] on div "Positions" at bounding box center [141, 185] width 72 height 17
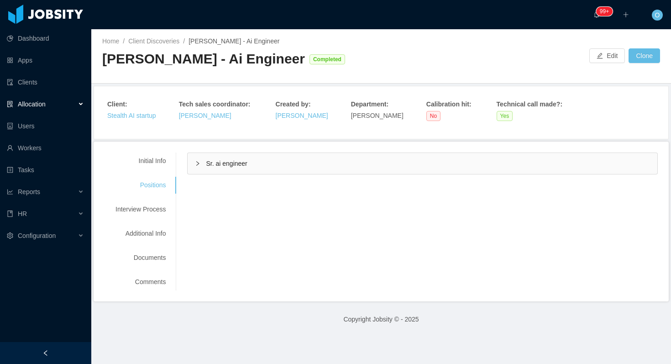
click at [194, 164] on div "Sr. ai engineer" at bounding box center [423, 163] width 470 height 21
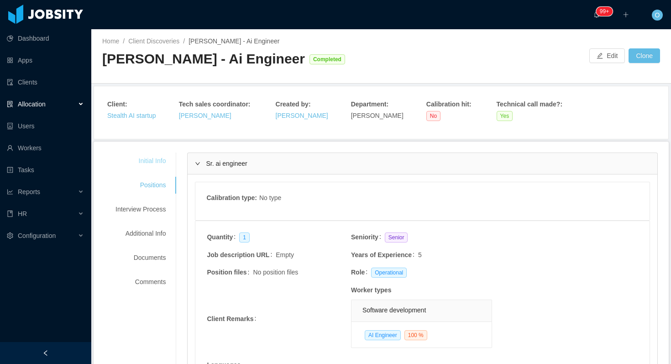
click at [161, 152] on div "Initial Info" at bounding box center [141, 160] width 72 height 17
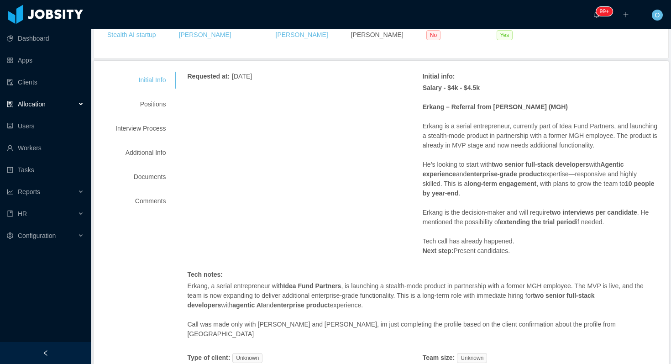
scroll to position [54, 0]
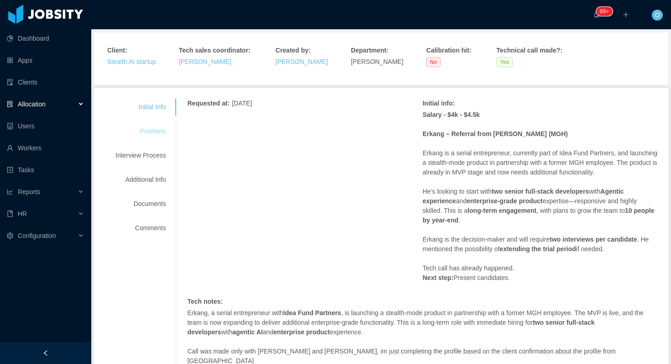
click at [160, 132] on div "Positions" at bounding box center [141, 131] width 72 height 17
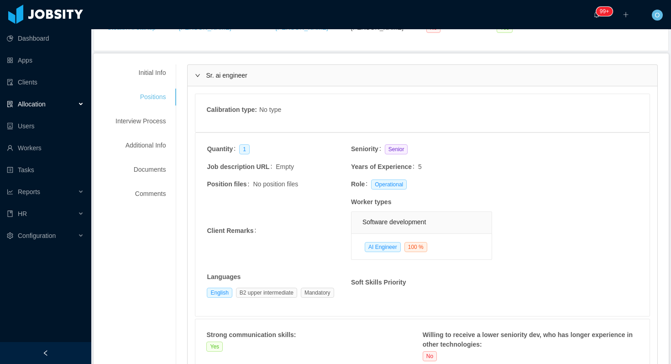
scroll to position [101, 0]
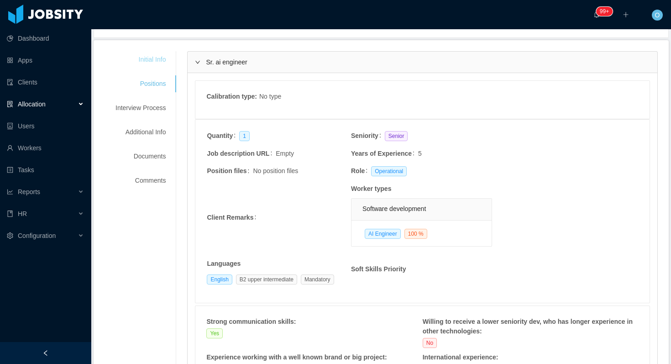
click at [166, 59] on div "Initial Info" at bounding box center [141, 59] width 72 height 17
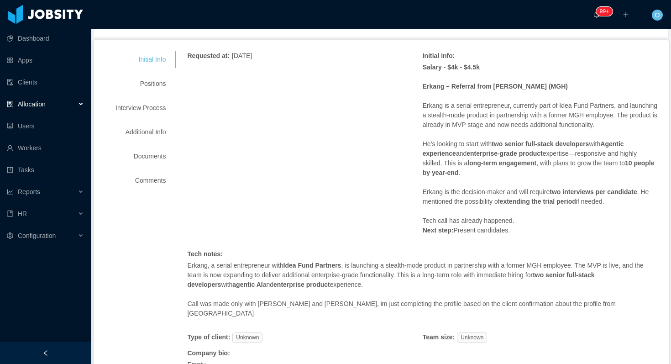
scroll to position [102, 0]
click at [144, 82] on div "Positions" at bounding box center [141, 82] width 72 height 17
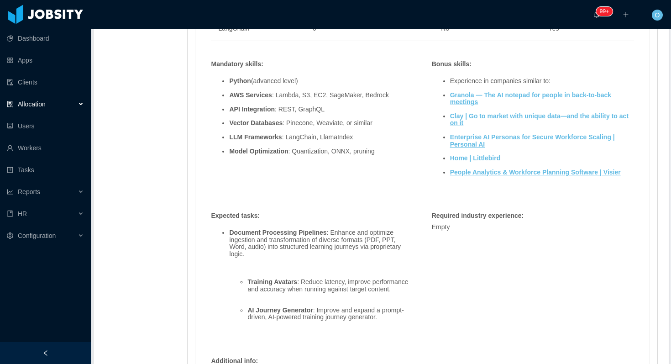
scroll to position [665, 0]
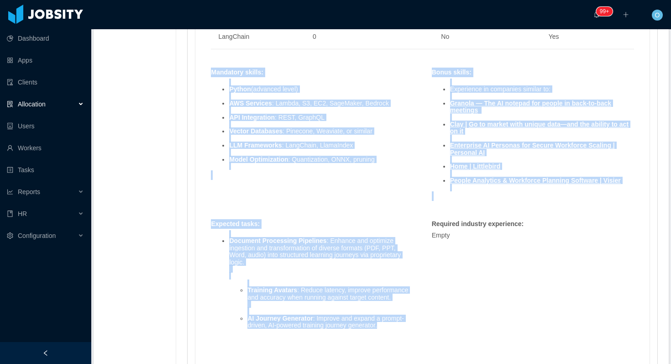
drag, startPoint x: 213, startPoint y: 71, endPoint x: 389, endPoint y: 331, distance: 314.2
click at [389, 331] on div "Skills : Skill Years Notes Deal Breaker Mandatory Python 0 No Yes AWS 0 No Yes …" at bounding box center [422, 176] width 441 height 623
copy div "Mandatory skills : Python (advanced level) AWS Services : Lambda, S3, EC2, Sage…"
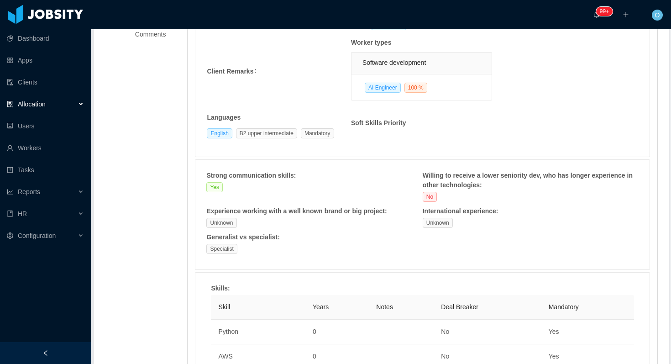
scroll to position [0, 0]
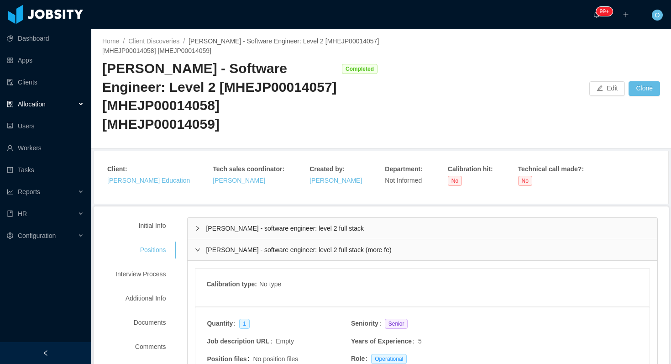
scroll to position [12, 0]
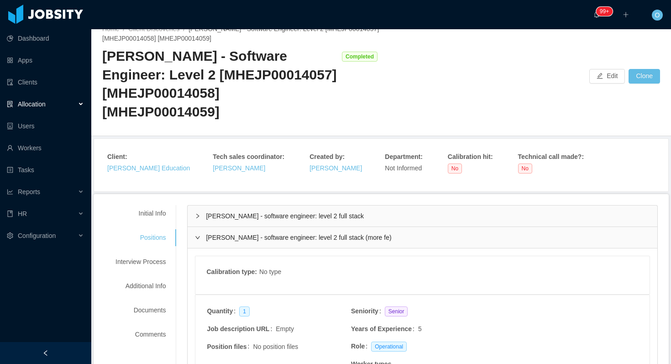
click at [203, 239] on div "[PERSON_NAME] - software engineer: level 2 full stack (more fe)" at bounding box center [423, 237] width 470 height 21
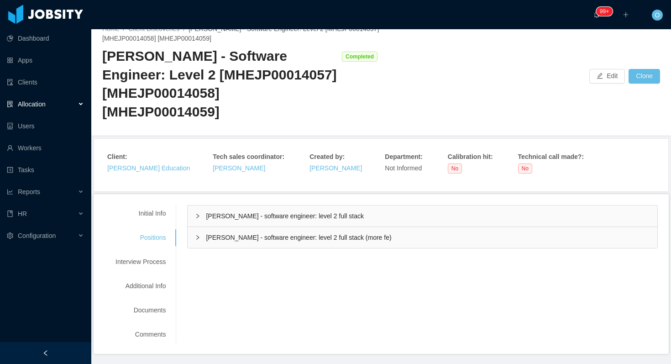
click at [199, 218] on icon "icon: right" at bounding box center [197, 215] width 5 height 5
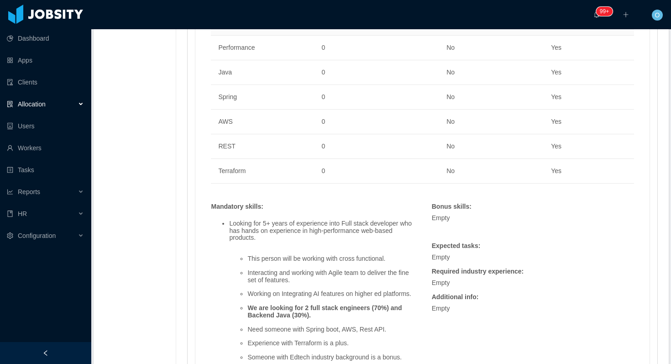
scroll to position [736, 0]
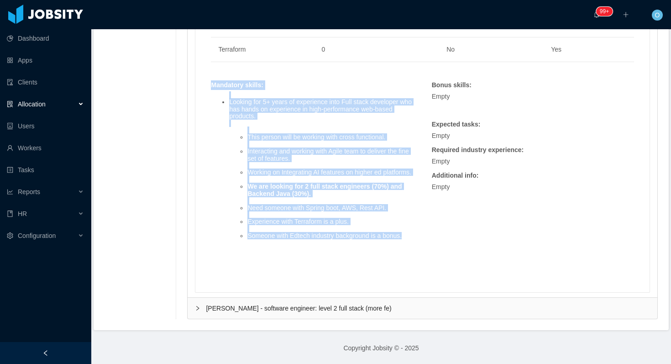
drag, startPoint x: 215, startPoint y: 79, endPoint x: 414, endPoint y: 234, distance: 252.8
click at [414, 234] on div "Mandatory skills : Looking for 5+ years of experience into Full stack developer…" at bounding box center [311, 171] width 211 height 183
copy div "Mandatory skills : Looking for 5+ years of experience into Full stack developer…"
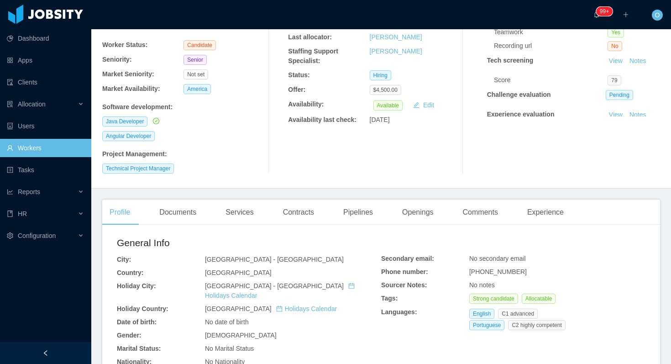
scroll to position [205, 0]
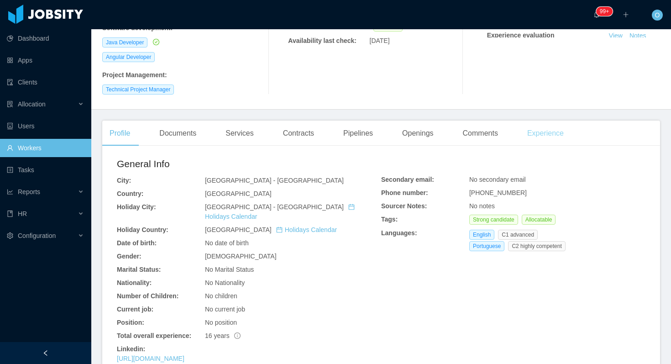
click at [548, 127] on div "Experience" at bounding box center [545, 133] width 51 height 26
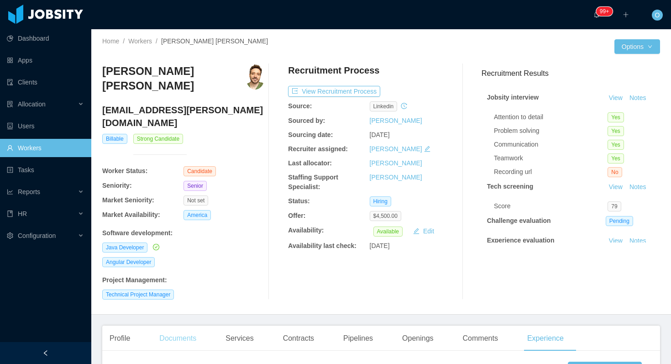
click at [177, 325] on div "Documents" at bounding box center [178, 338] width 52 height 26
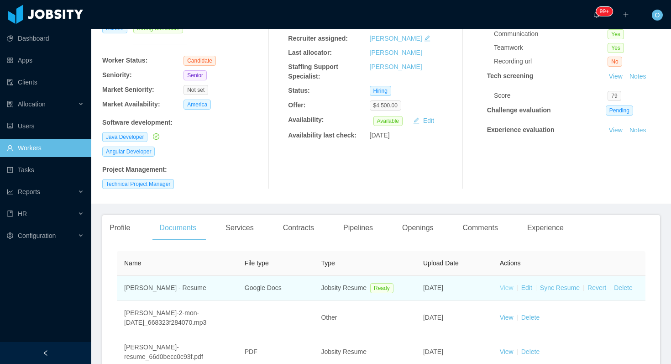
click at [509, 284] on link "View" at bounding box center [507, 287] width 14 height 7
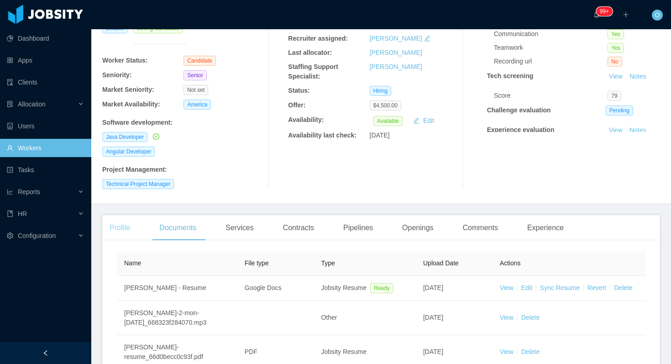
click at [113, 215] on div "Profile" at bounding box center [119, 228] width 35 height 26
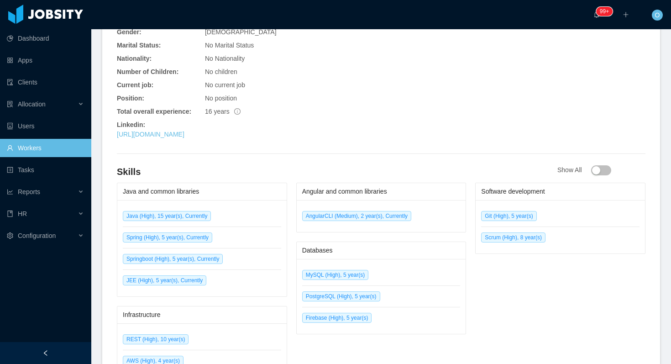
scroll to position [462, 0]
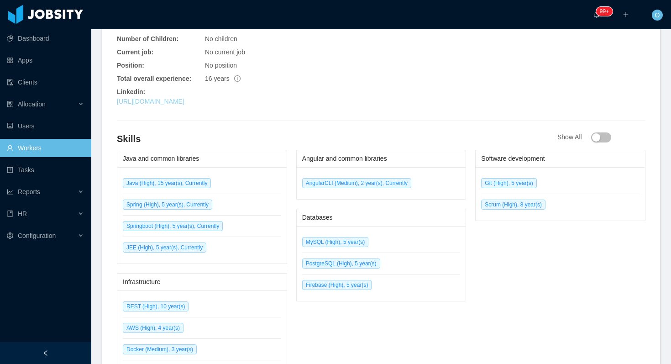
click at [184, 98] on link "https://www.linkedin.com/in/ewlehmann" at bounding box center [151, 101] width 68 height 7
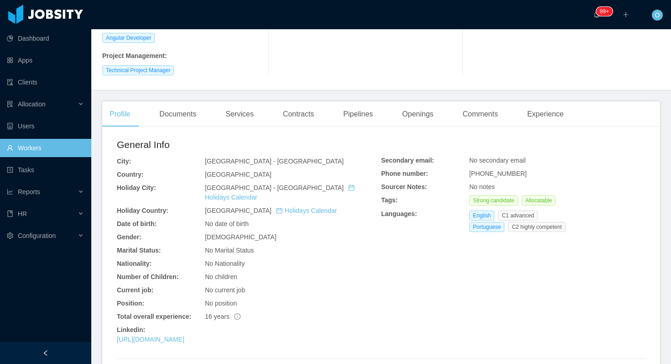
scroll to position [0, 0]
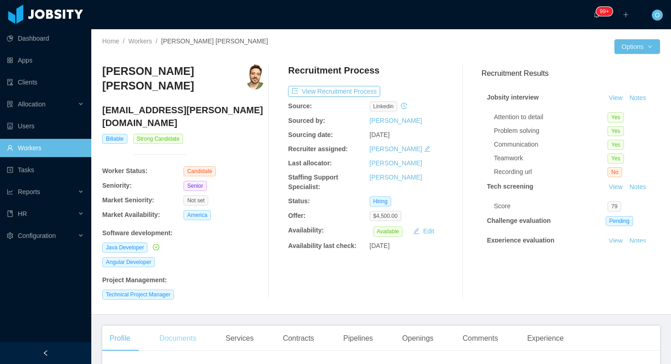
click at [190, 325] on div "Documents" at bounding box center [178, 338] width 52 height 26
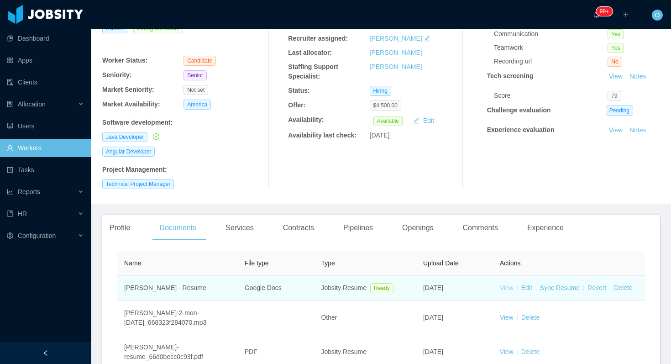
click at [506, 284] on link "View" at bounding box center [507, 287] width 14 height 7
click at [551, 284] on link "Sync Resume" at bounding box center [560, 287] width 40 height 7
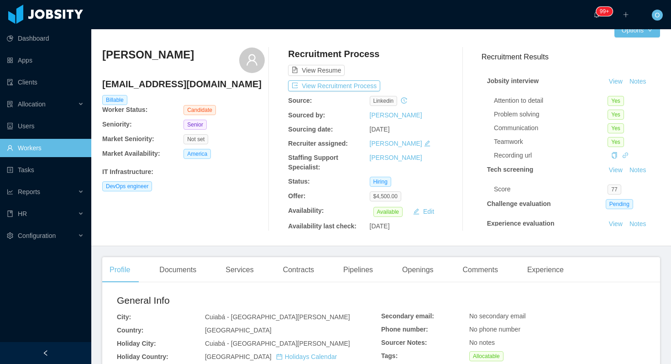
scroll to position [10, 0]
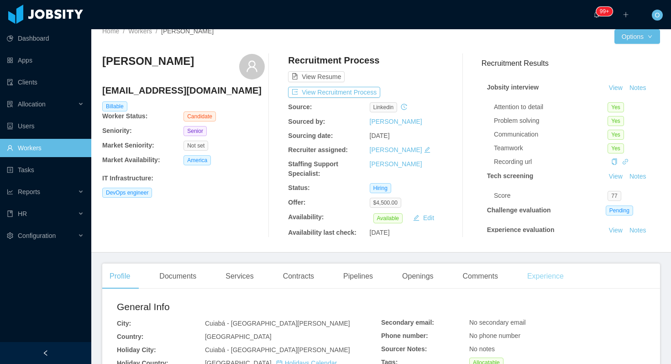
click at [539, 274] on div "Experience" at bounding box center [545, 276] width 51 height 26
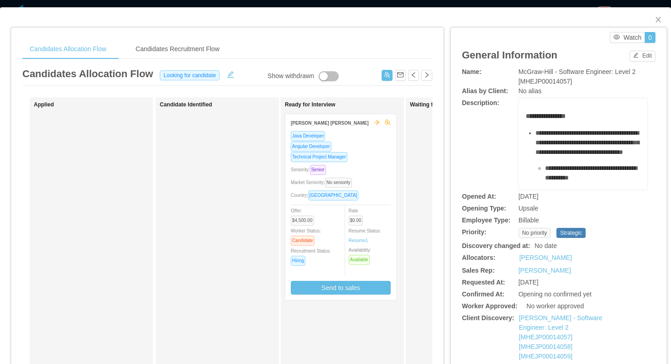
scroll to position [87, 0]
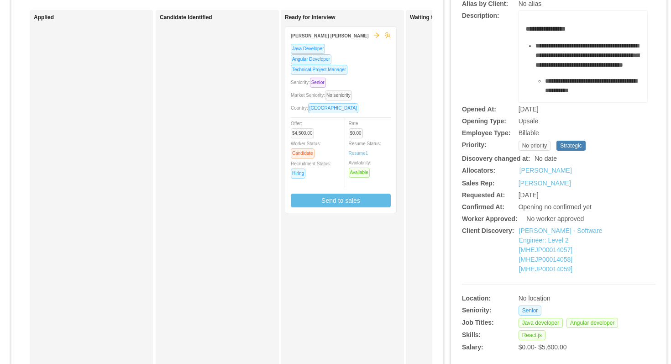
click at [379, 85] on div "Seniority: Senior" at bounding box center [341, 82] width 100 height 10
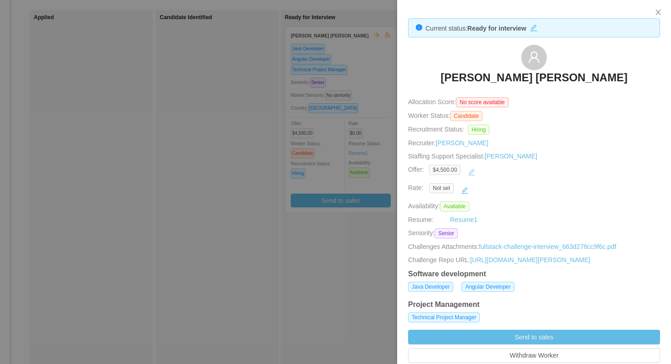
click at [471, 172] on button "button" at bounding box center [471, 172] width 15 height 15
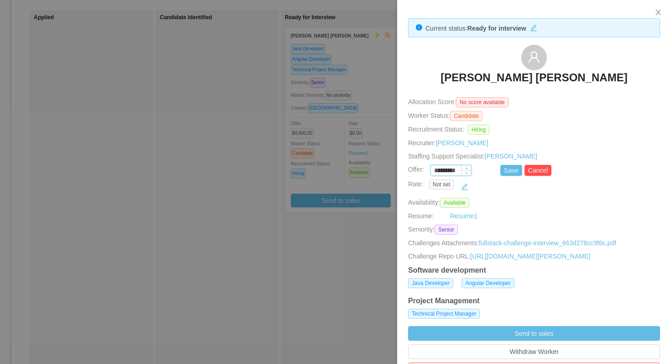
click at [441, 169] on input "*********" at bounding box center [451, 171] width 40 height 10
click at [506, 173] on button "Save" at bounding box center [511, 170] width 22 height 11
type input "*********"
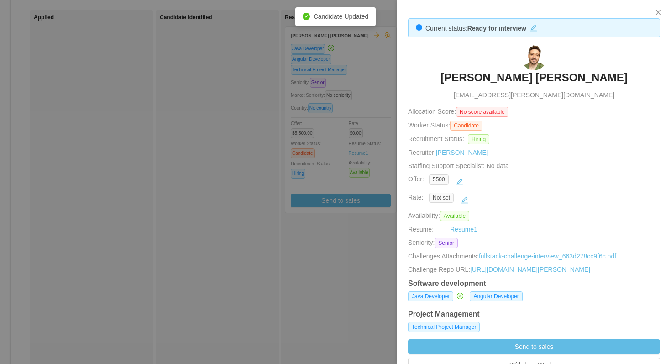
click at [359, 60] on div at bounding box center [335, 182] width 671 height 364
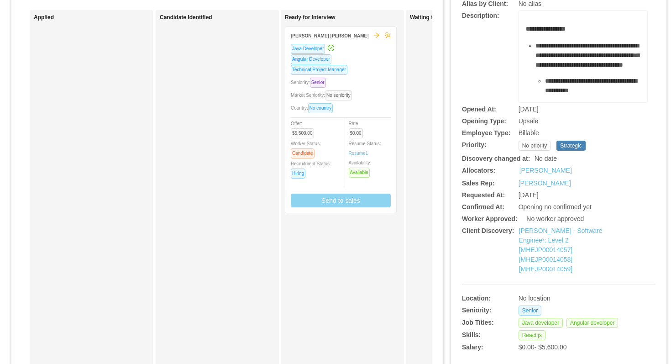
click at [328, 198] on button "Send to sales" at bounding box center [341, 201] width 100 height 14
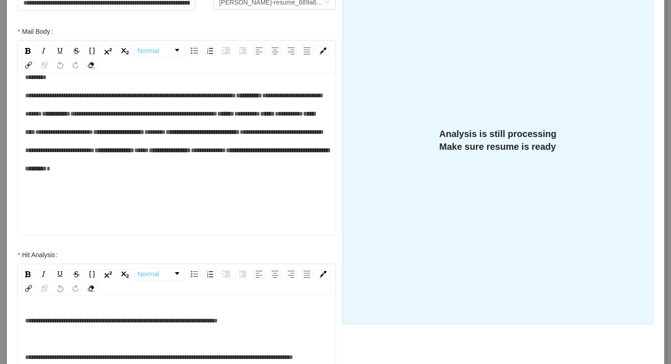
scroll to position [90, 0]
drag, startPoint x: 110, startPoint y: 136, endPoint x: 89, endPoint y: 136, distance: 20.1
click at [144, 135] on span "******" at bounding box center [154, 132] width 21 height 6
click at [144, 135] on span "*******" at bounding box center [156, 132] width 24 height 6
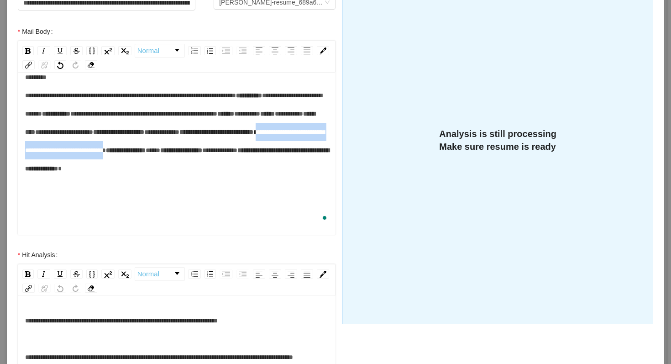
drag, startPoint x: 309, startPoint y: 152, endPoint x: 122, endPoint y: 155, distance: 186.7
click at [122, 153] on span "**********" at bounding box center [174, 141] width 299 height 25
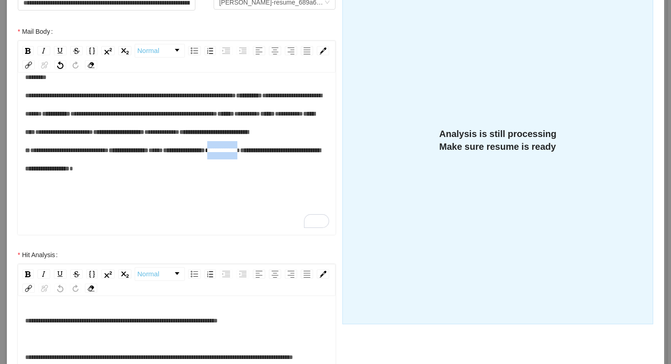
drag, startPoint x: 129, startPoint y: 189, endPoint x: 88, endPoint y: 189, distance: 40.6
click at [88, 189] on div "**********" at bounding box center [177, 132] width 304 height 128
click at [130, 186] on div "**********" at bounding box center [177, 132] width 304 height 128
click at [205, 196] on div "**********" at bounding box center [177, 132] width 304 height 128
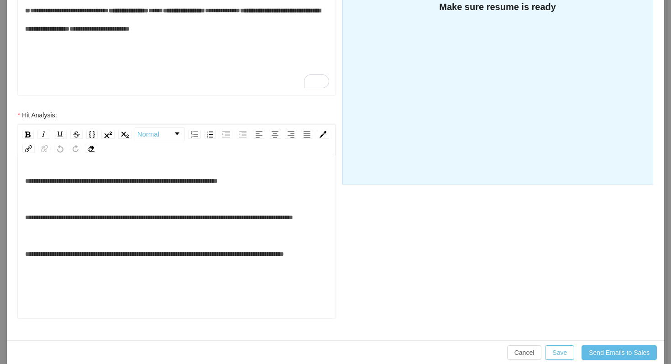
scroll to position [290, 0]
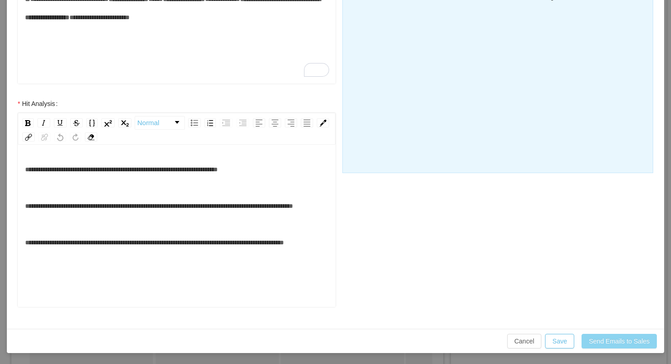
click at [599, 339] on button "Send Emails to Sales" at bounding box center [618, 341] width 75 height 15
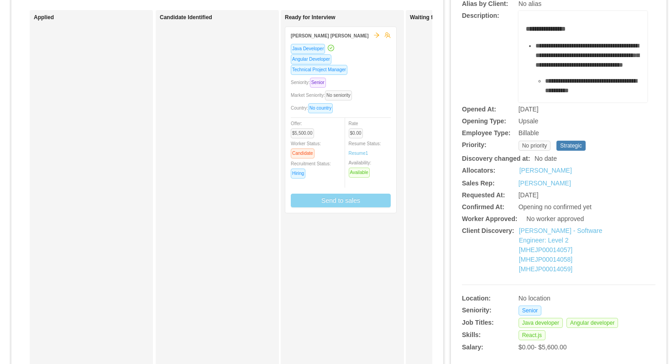
scroll to position [244, 0]
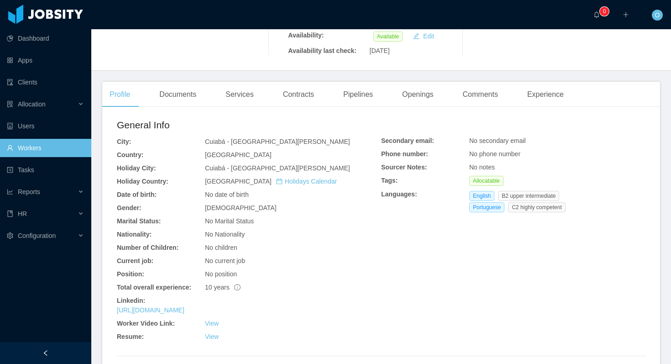
scroll to position [238, 0]
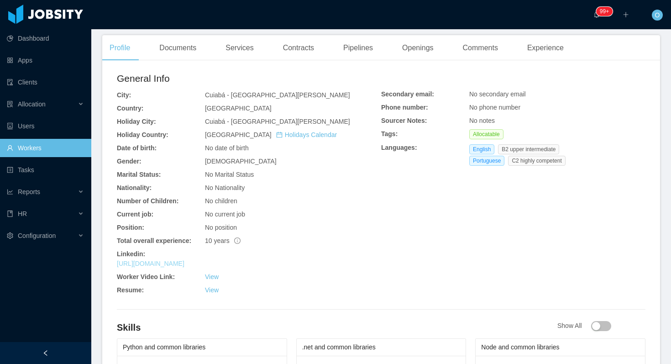
click at [173, 263] on link "[URL][DOMAIN_NAME]" at bounding box center [151, 263] width 68 height 7
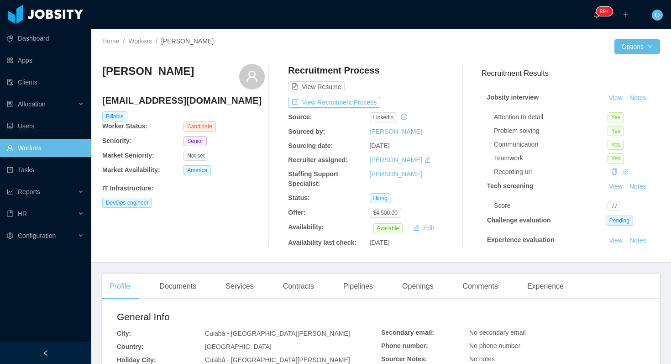
click at [169, 102] on h4 "[EMAIL_ADDRESS][DOMAIN_NAME]" at bounding box center [183, 100] width 162 height 13
copy h4 "[EMAIL_ADDRESS][DOMAIN_NAME]"
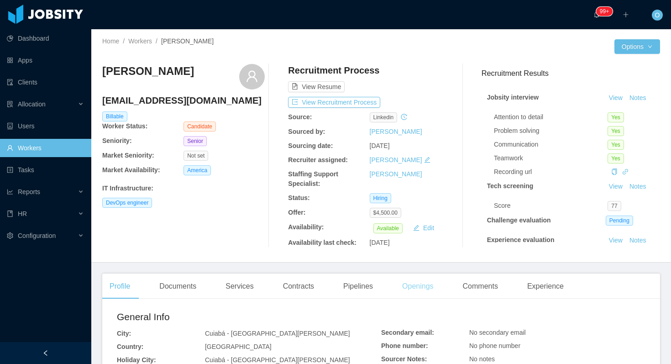
click at [416, 292] on div "Openings" at bounding box center [418, 286] width 46 height 26
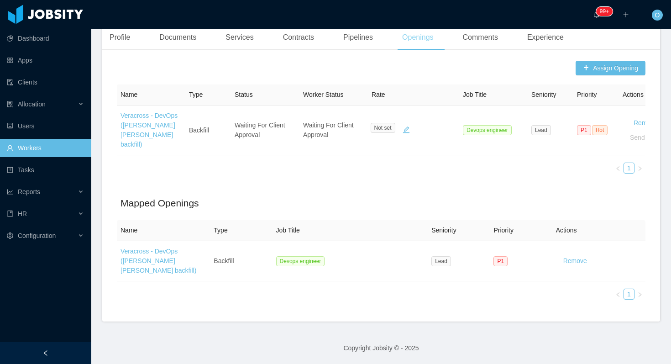
scroll to position [249, 0]
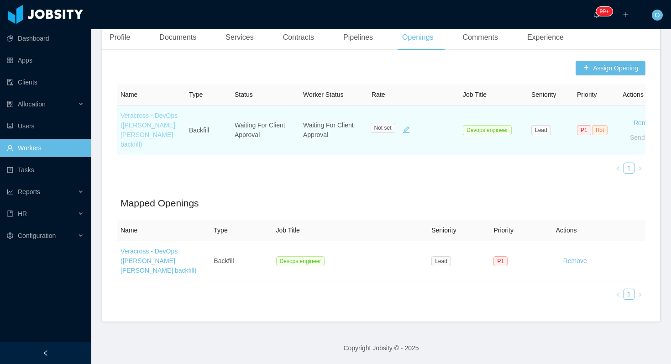
click at [152, 134] on link "Veracross - DevOps ([PERSON_NAME] [PERSON_NAME] backfill)" at bounding box center [148, 130] width 57 height 36
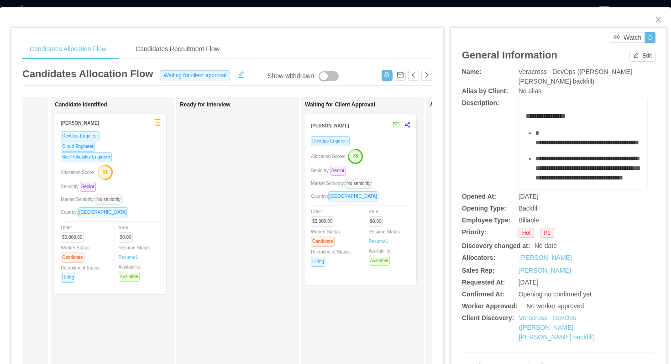
scroll to position [0, 115]
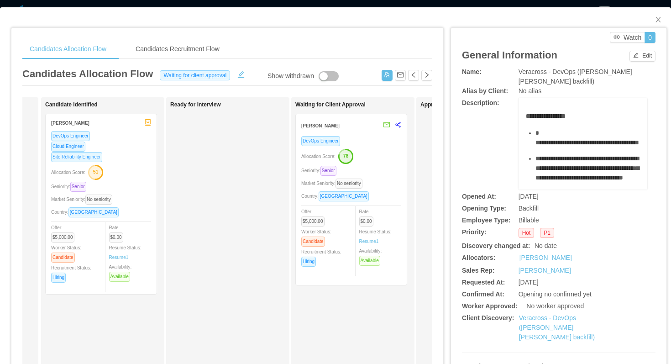
click at [386, 165] on div "Seniority: Senior" at bounding box center [351, 170] width 100 height 10
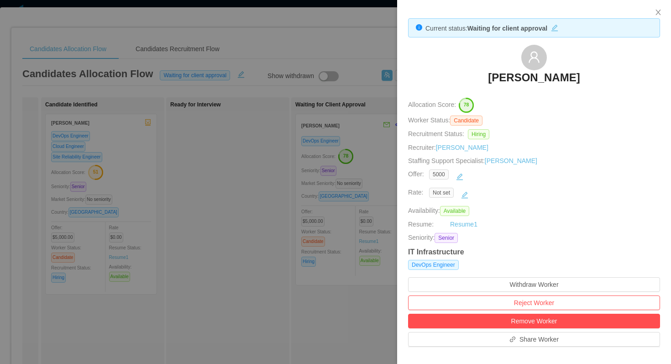
scroll to position [261, 0]
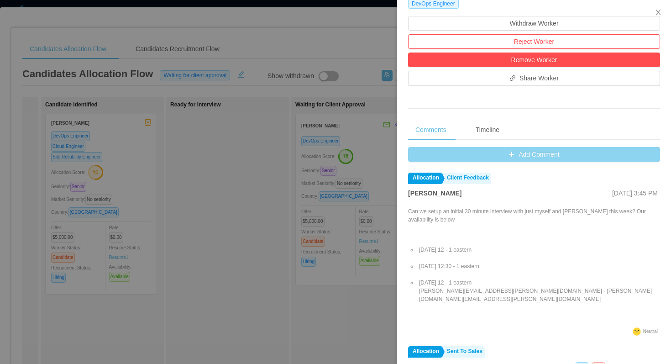
click at [421, 157] on button "Add Comment" at bounding box center [534, 154] width 252 height 15
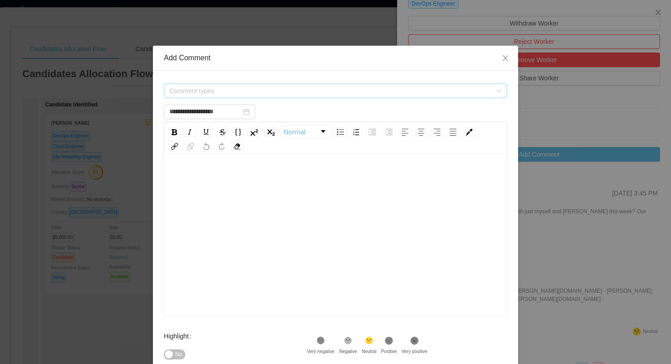
click at [319, 86] on span "Comment types" at bounding box center [330, 90] width 322 height 9
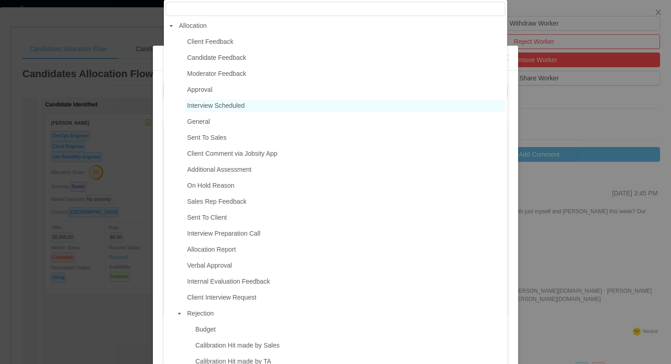
type input "**********"
click at [219, 106] on span "Interview Scheduled" at bounding box center [216, 105] width 58 height 7
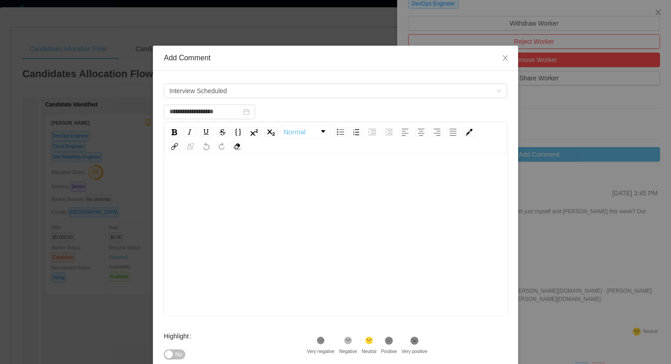
click at [262, 236] on div "rdw-editor" at bounding box center [335, 249] width 329 height 160
click at [172, 178] on span "**********" at bounding box center [195, 178] width 49 height 6
click at [244, 199] on div "**********" at bounding box center [335, 203] width 329 height 18
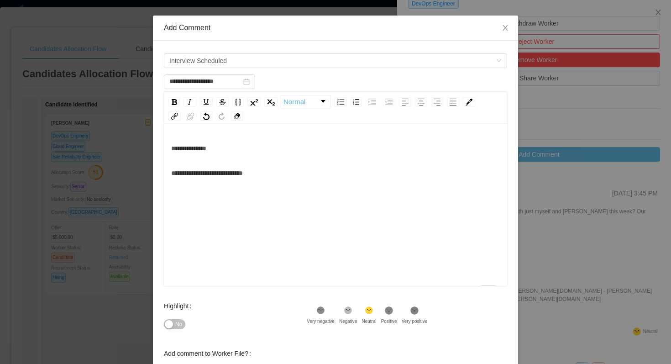
scroll to position [50, 0]
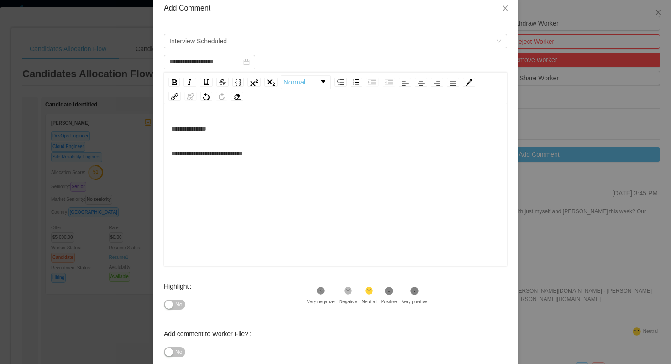
click at [324, 292] on icon at bounding box center [321, 291] width 6 height 6
click at [176, 305] on span "No" at bounding box center [178, 304] width 7 height 9
click at [176, 305] on button "Yes" at bounding box center [176, 304] width 24 height 10
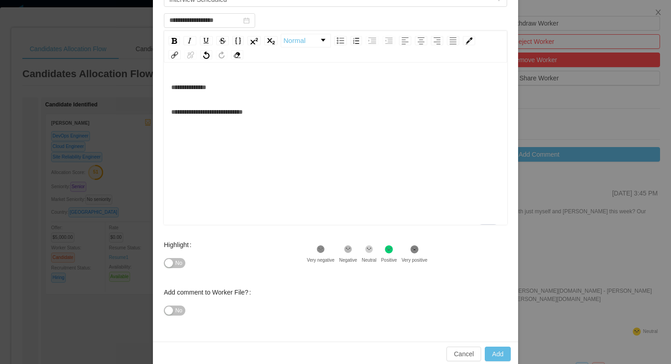
scroll to position [104, 0]
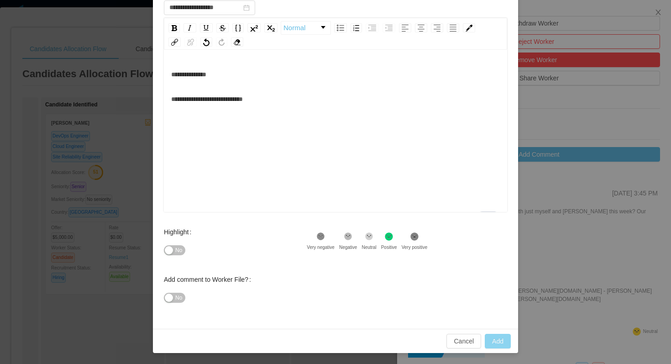
click at [502, 339] on button "Add" at bounding box center [498, 341] width 26 height 15
type input "**********"
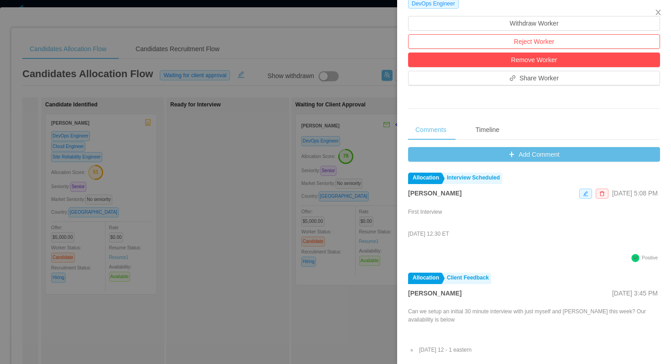
click at [162, 18] on div at bounding box center [335, 182] width 671 height 364
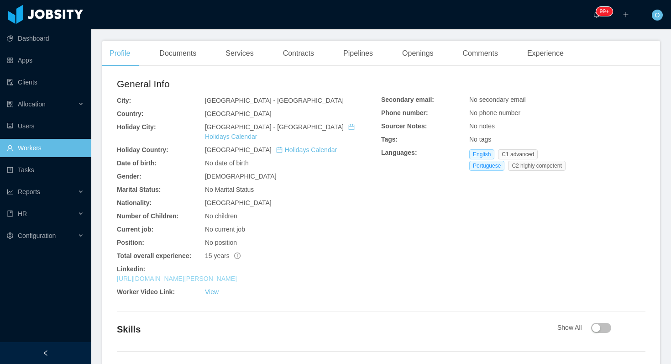
scroll to position [233, 0]
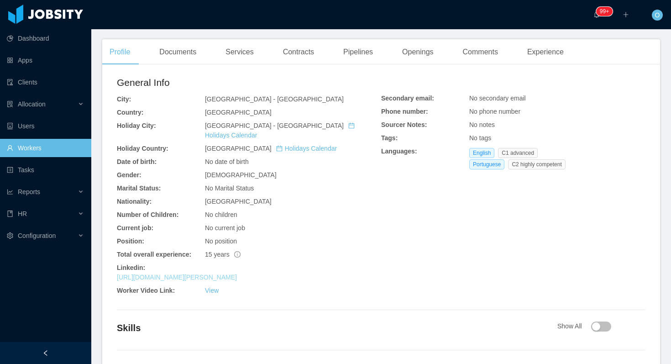
click at [237, 273] on link "[URL][DOMAIN_NAME][PERSON_NAME]" at bounding box center [177, 276] width 120 height 7
click at [543, 49] on div "Experience" at bounding box center [545, 52] width 51 height 26
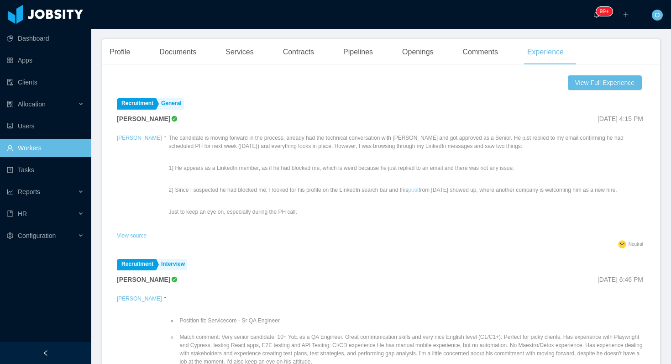
click at [408, 187] on link "post" at bounding box center [413, 190] width 10 height 6
